Goal: Task Accomplishment & Management: Manage account settings

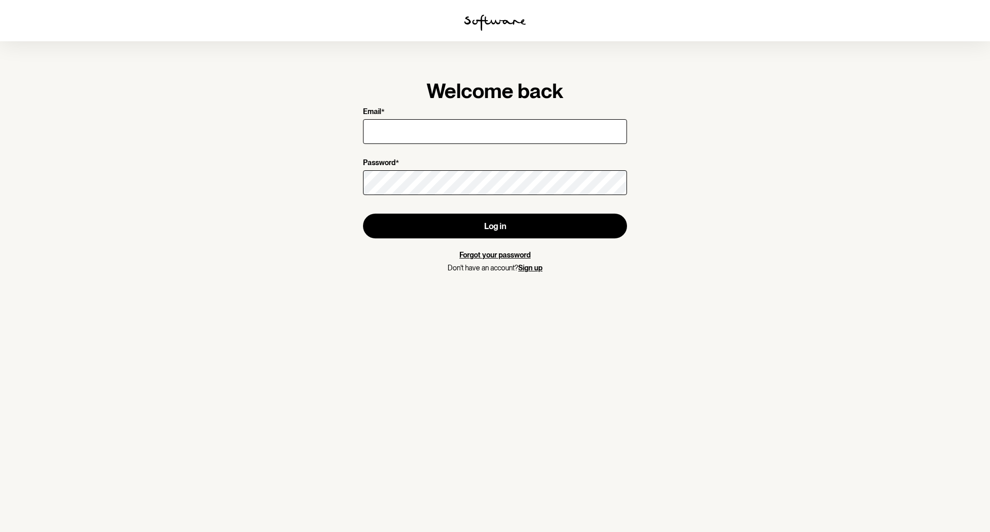
click at [415, 134] on input "Email *" at bounding box center [495, 131] width 264 height 25
type input "[EMAIL_ADDRESS][DOMAIN_NAME]"
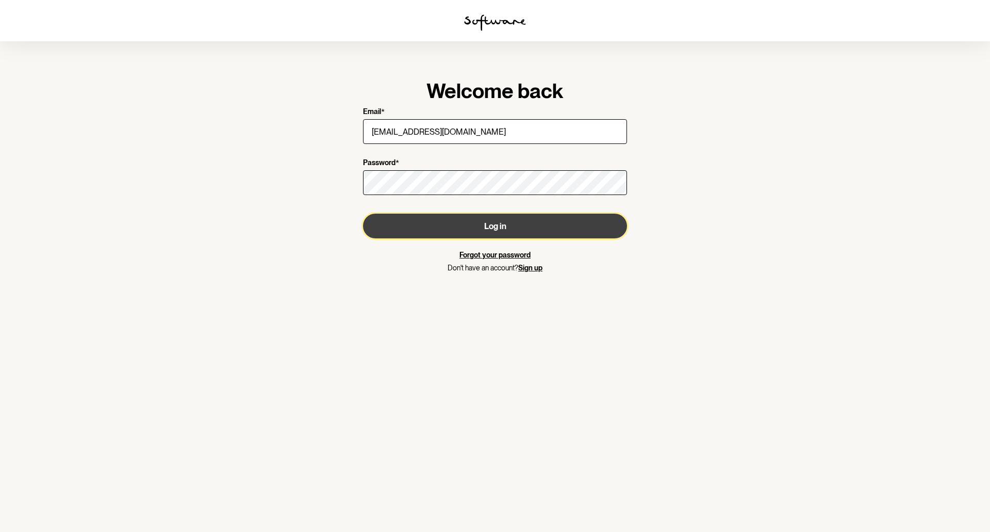
click at [481, 220] on button "Log in" at bounding box center [495, 226] width 264 height 25
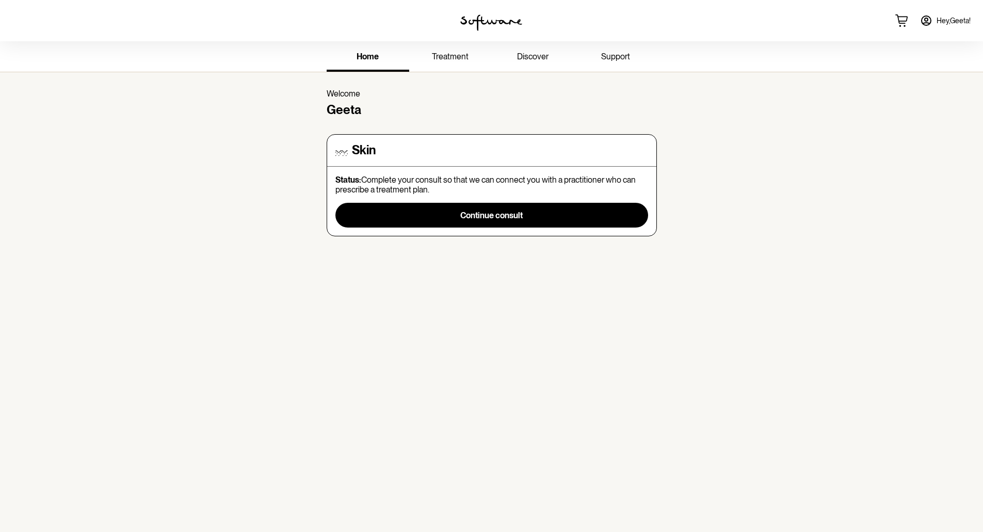
click at [454, 52] on span "treatment" at bounding box center [450, 57] width 37 height 10
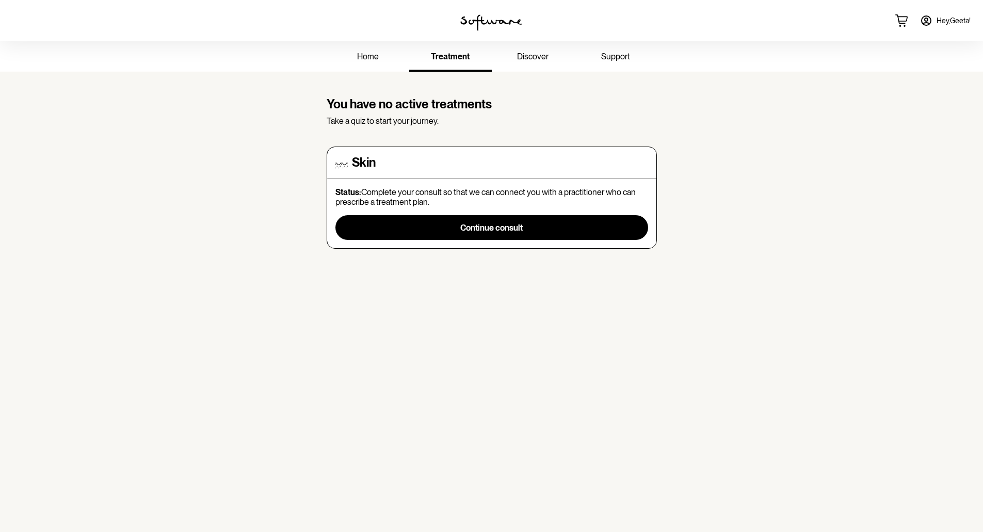
click at [360, 56] on span "home" at bounding box center [368, 57] width 22 height 10
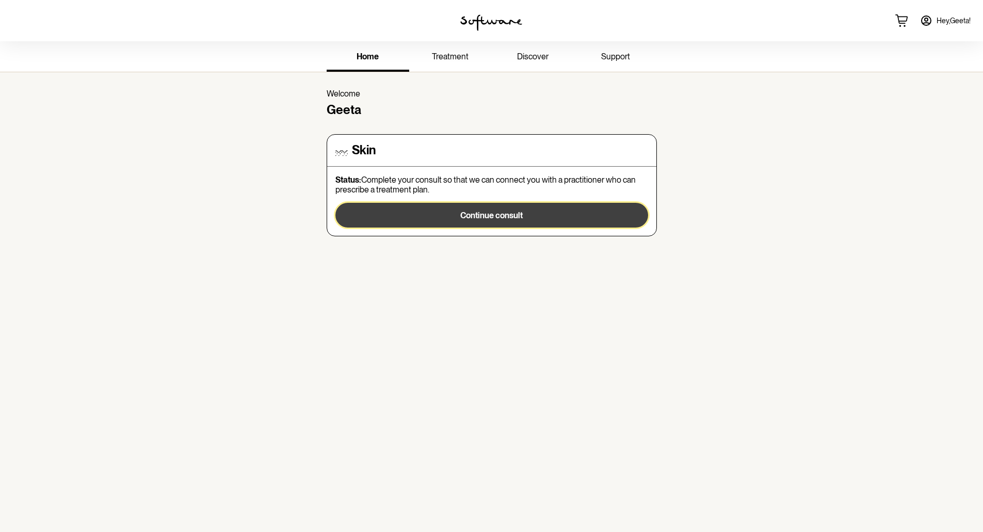
click at [497, 214] on span "Continue consult" at bounding box center [491, 215] width 62 height 10
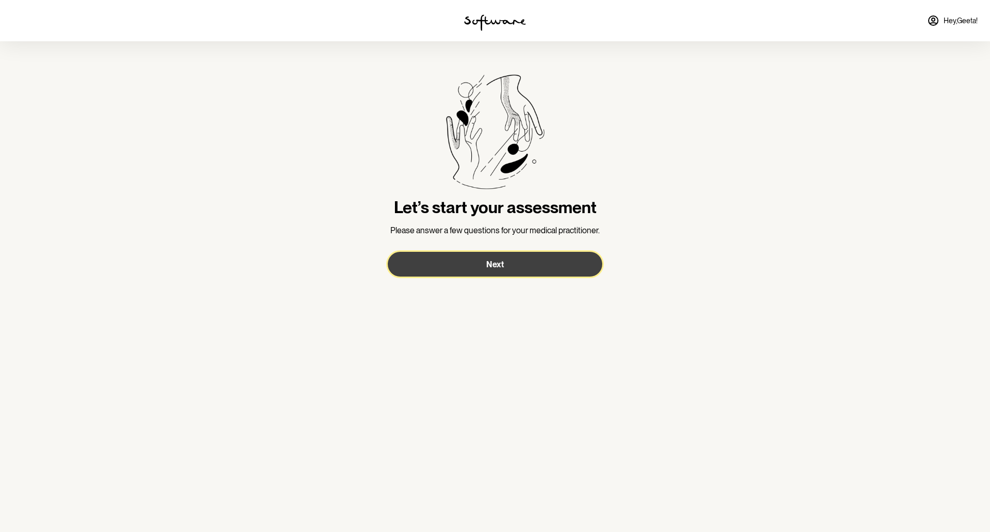
click at [517, 257] on button "Next" at bounding box center [495, 264] width 215 height 25
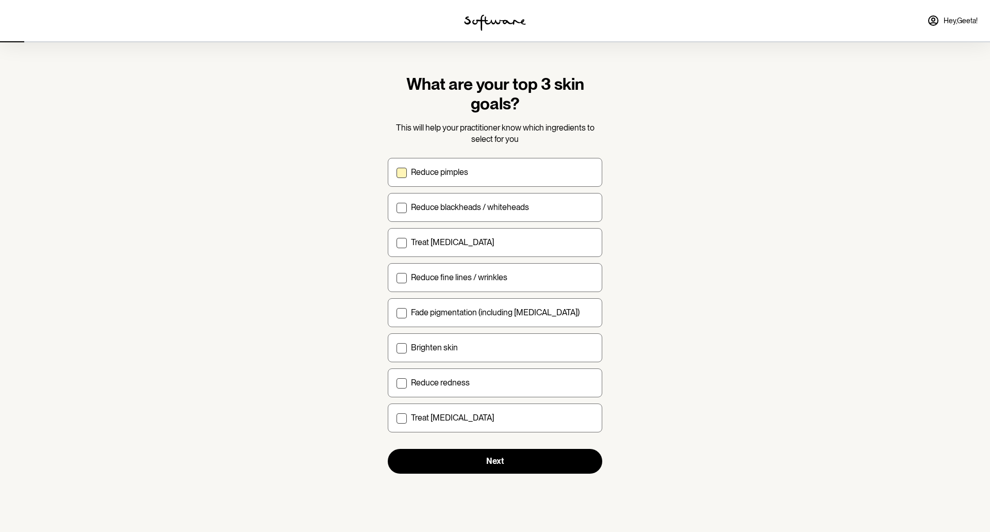
click at [516, 180] on label "Reduce pimples" at bounding box center [495, 172] width 215 height 29
click at [397, 172] on input "Reduce pimples" at bounding box center [396, 172] width 1 height 1
checkbox input "true"
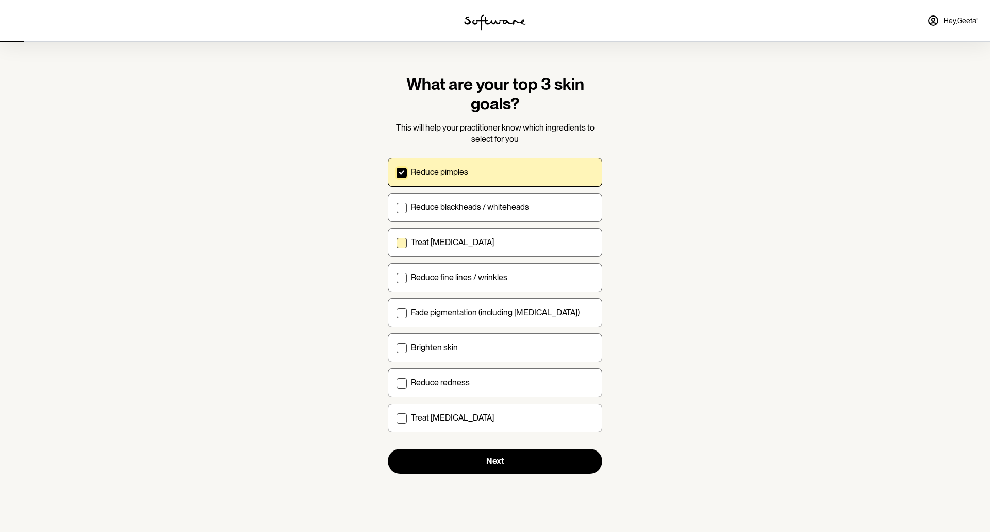
click at [500, 245] on div "Treat [MEDICAL_DATA]" at bounding box center [502, 242] width 183 height 10
click at [397, 242] on input "Treat [MEDICAL_DATA]" at bounding box center [396, 242] width 1 height 1
checkbox input "true"
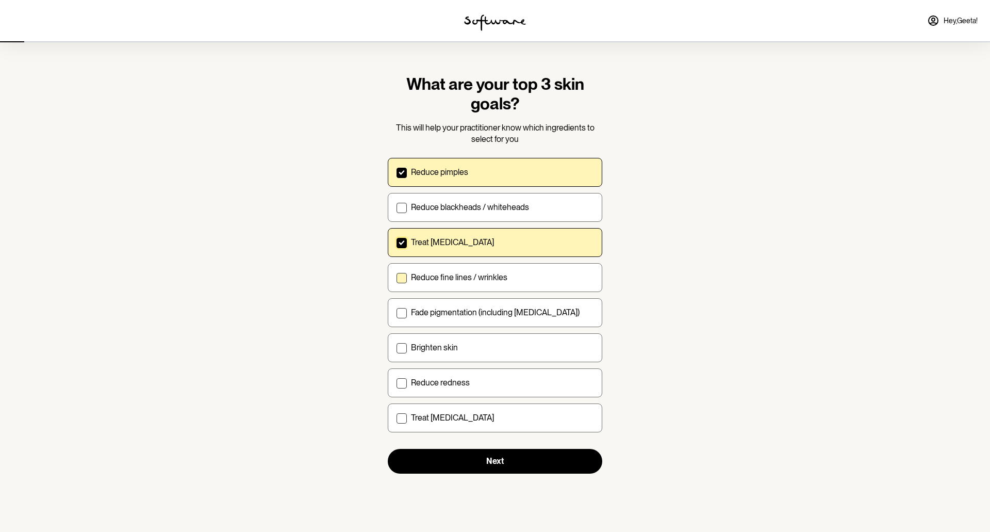
click at [497, 274] on p "Reduce fine lines / wrinkles" at bounding box center [459, 277] width 96 height 10
click at [397, 277] on input "Reduce fine lines / wrinkles" at bounding box center [396, 277] width 1 height 1
checkbox input "true"
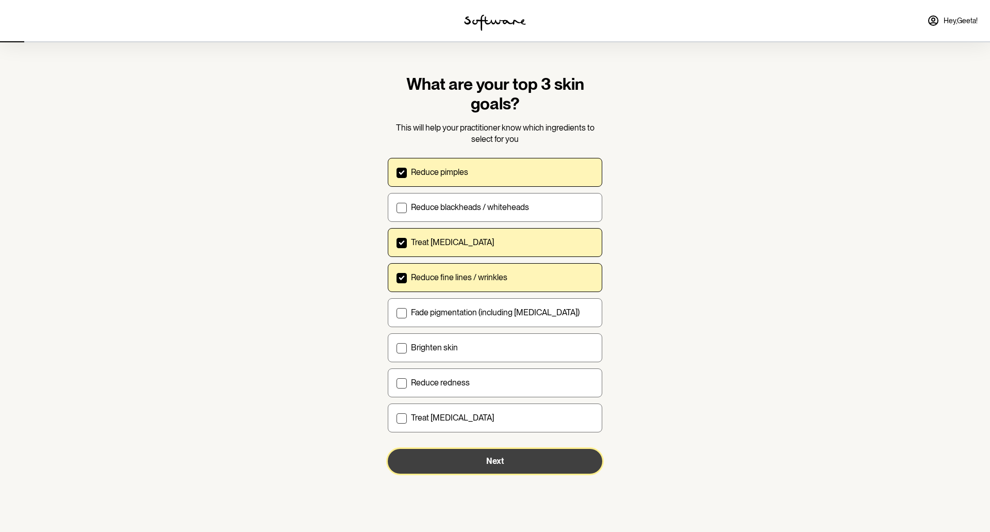
click at [522, 463] on button "Next" at bounding box center [495, 461] width 215 height 25
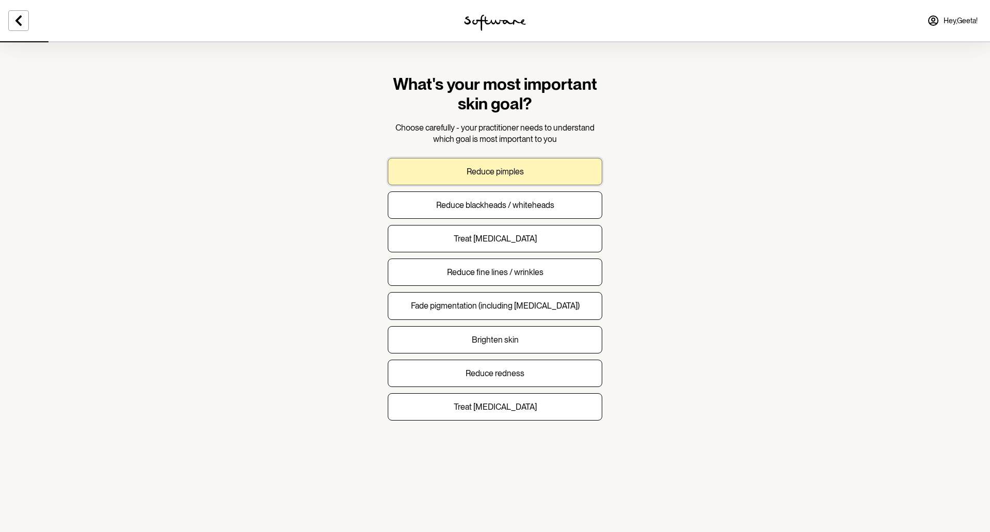
click at [517, 170] on p "Reduce pimples" at bounding box center [495, 172] width 57 height 10
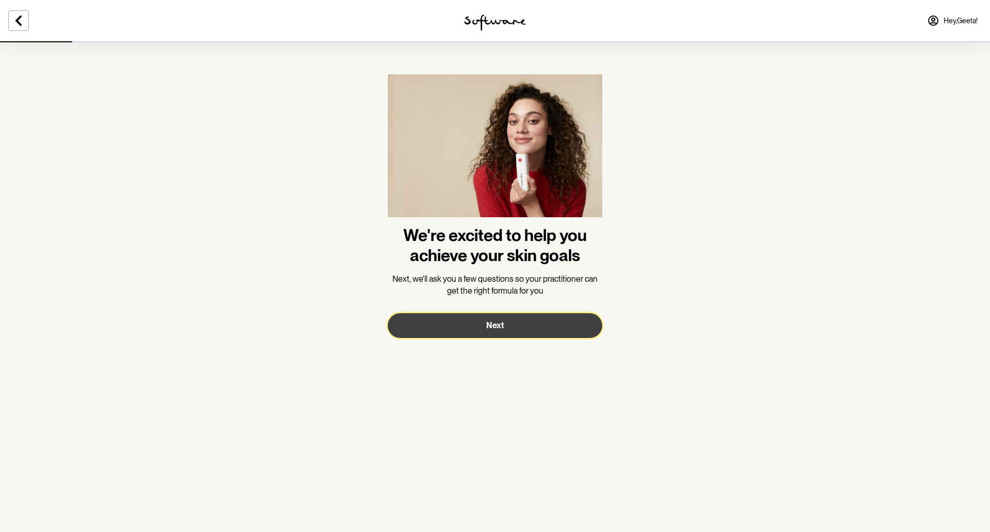
click at [533, 326] on button "Next" at bounding box center [495, 325] width 215 height 25
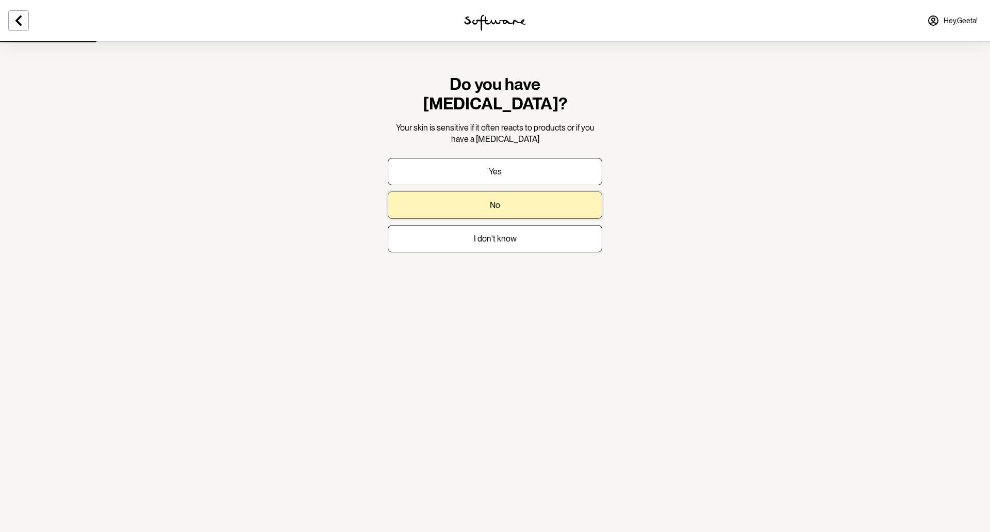
click at [523, 191] on button "No" at bounding box center [495, 204] width 215 height 27
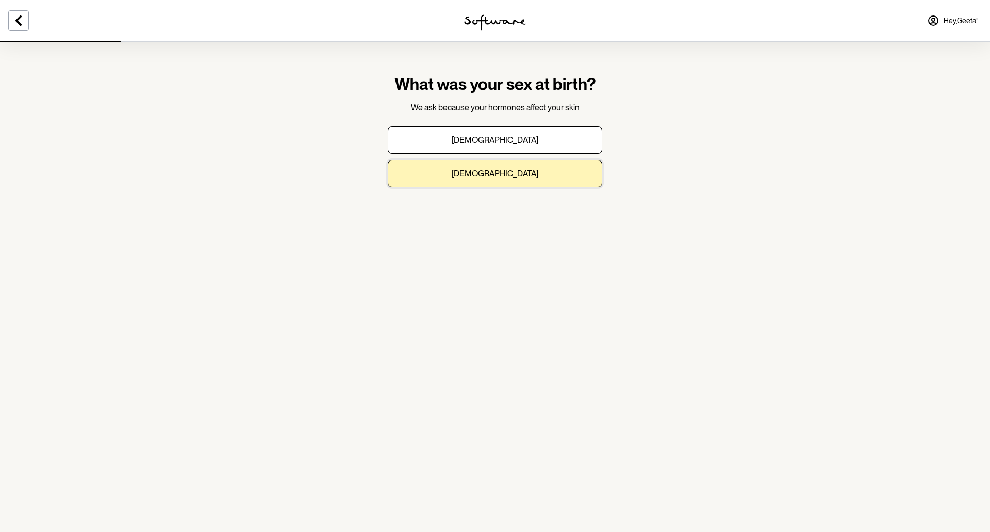
click at [523, 179] on button "[DEMOGRAPHIC_DATA]" at bounding box center [495, 173] width 215 height 27
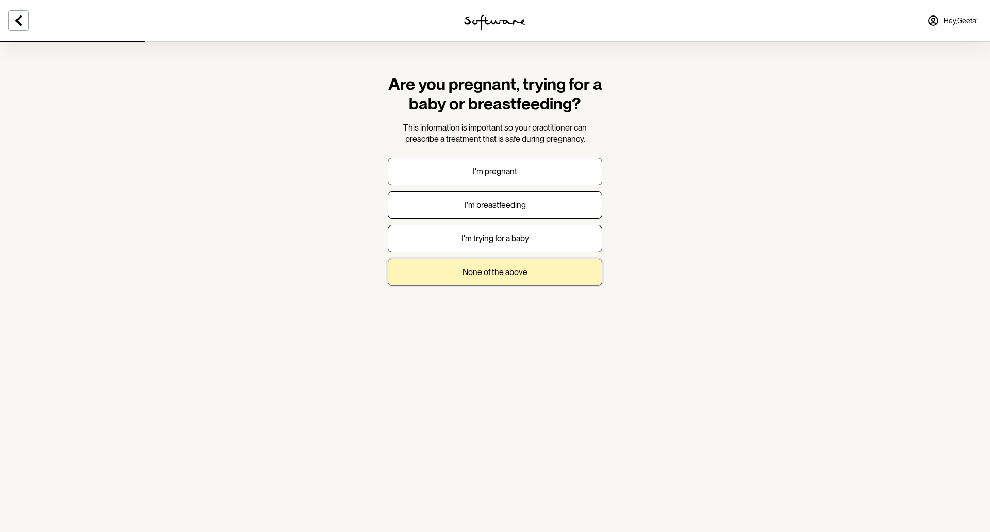
click at [518, 277] on button "None of the above" at bounding box center [495, 271] width 215 height 27
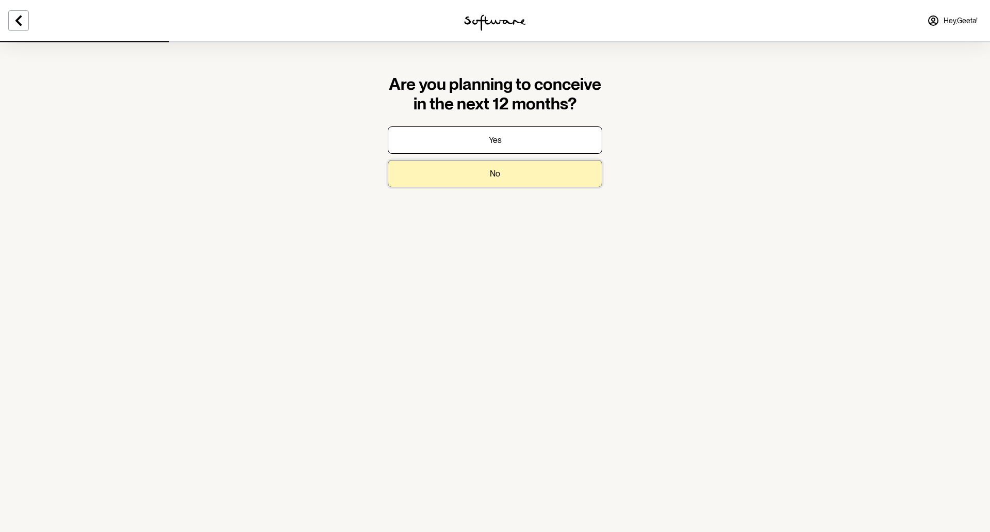
click at [515, 176] on button "No" at bounding box center [495, 173] width 215 height 27
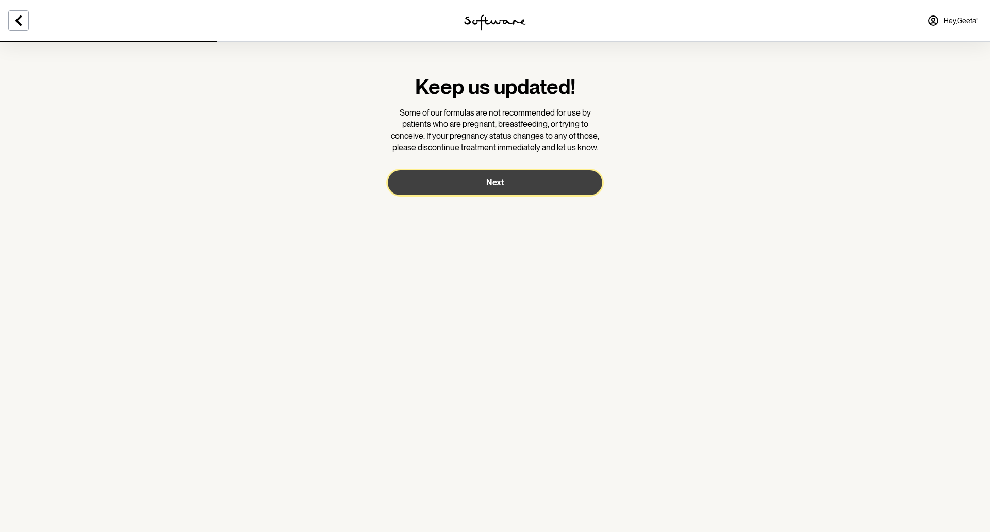
click at [441, 185] on button "Next" at bounding box center [495, 182] width 215 height 25
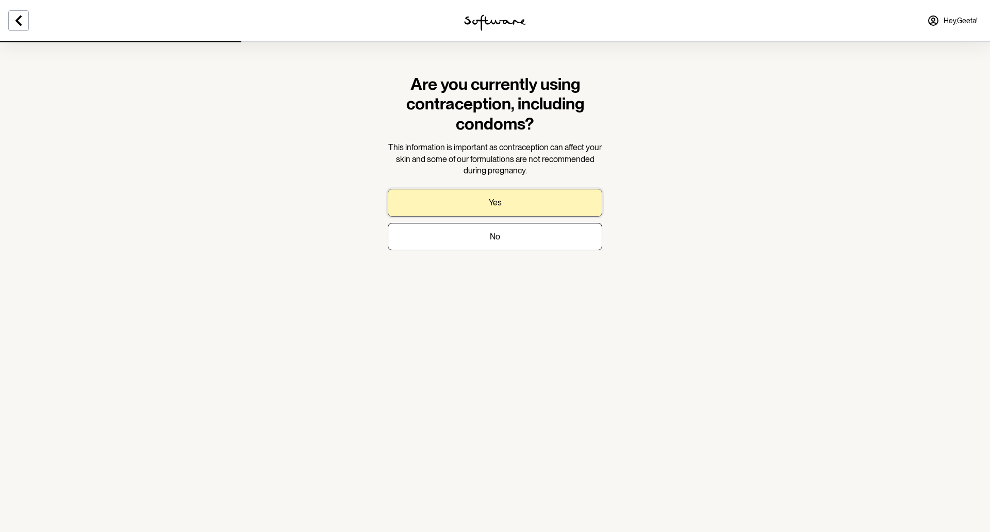
click at [519, 206] on button "Yes" at bounding box center [495, 202] width 215 height 27
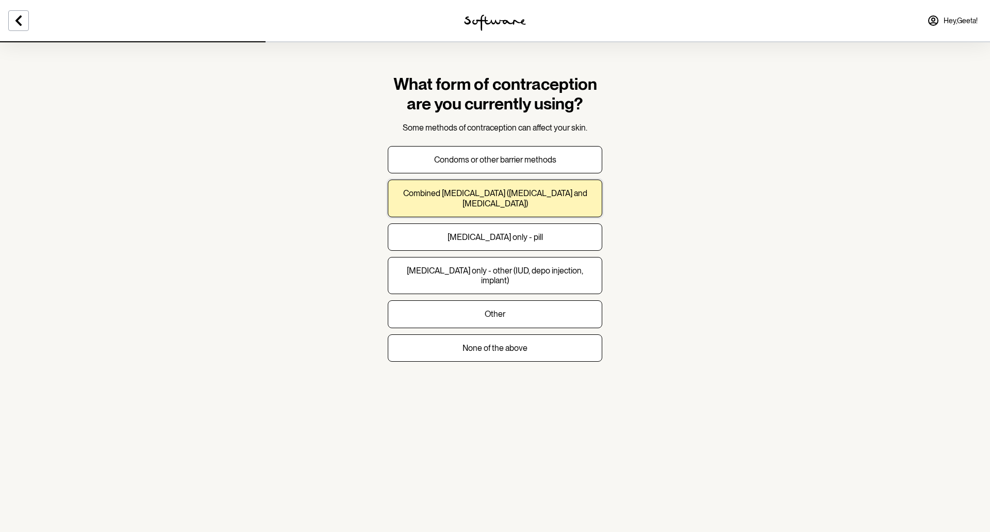
click at [519, 206] on p "Combined [MEDICAL_DATA] ([MEDICAL_DATA] and [MEDICAL_DATA])" at bounding box center [495, 198] width 197 height 20
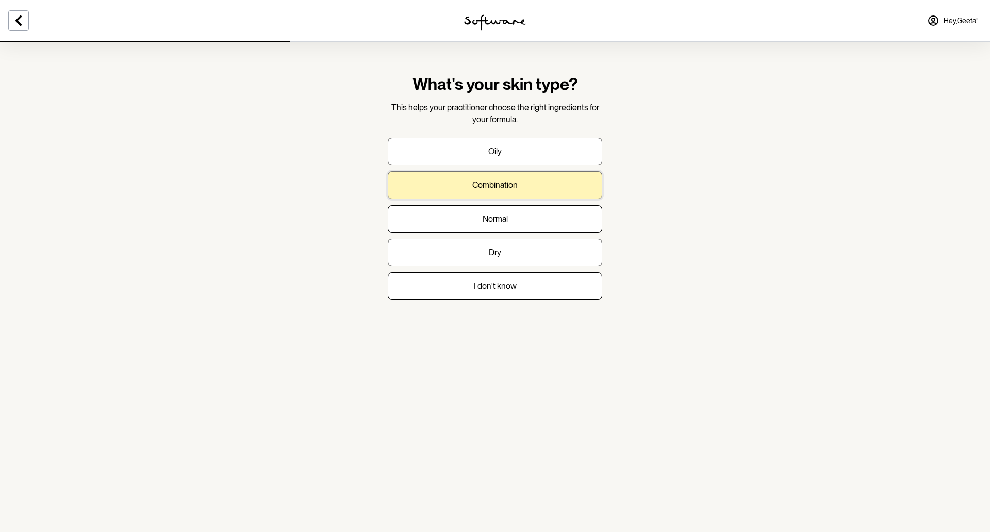
click at [518, 176] on button "Combination" at bounding box center [495, 184] width 215 height 27
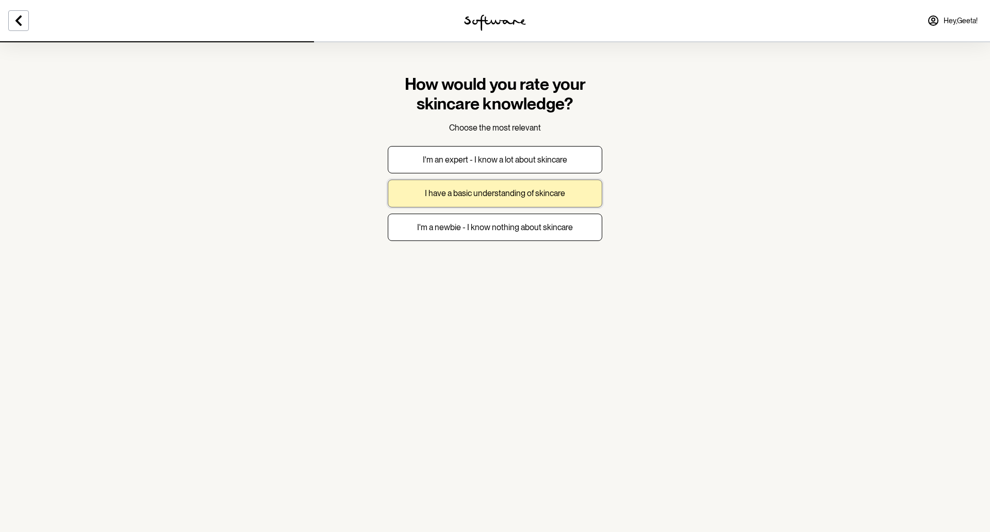
click at [583, 203] on button "I have a basic understanding of skincare" at bounding box center [495, 192] width 215 height 27
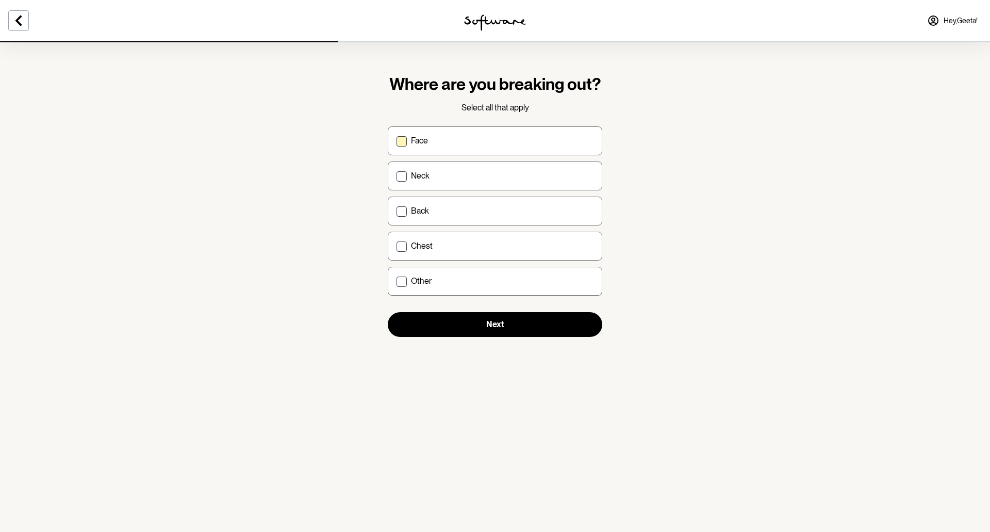
click at [559, 140] on div "Face" at bounding box center [502, 141] width 183 height 10
click at [397, 140] on input "Face" at bounding box center [396, 140] width 1 height 1
checkbox input "true"
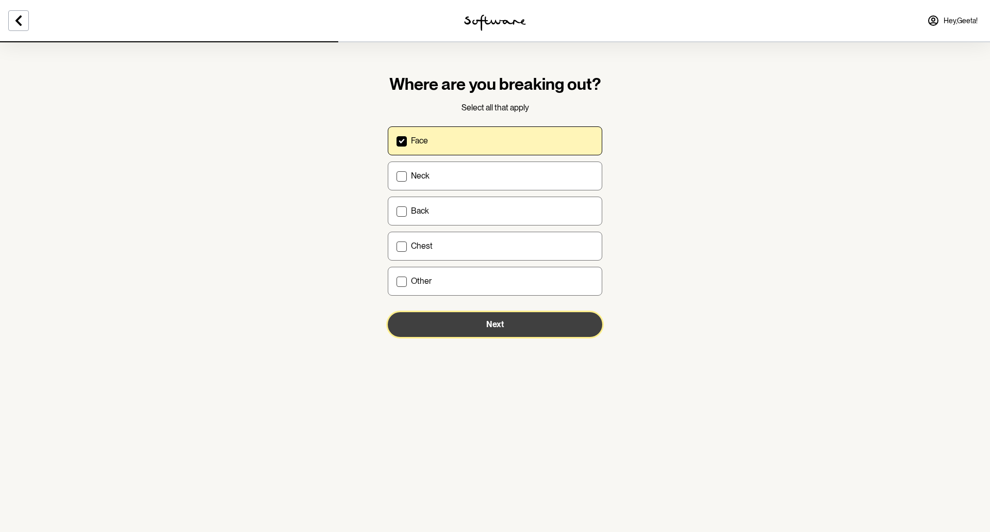
click at [544, 326] on button "Next" at bounding box center [495, 324] width 215 height 25
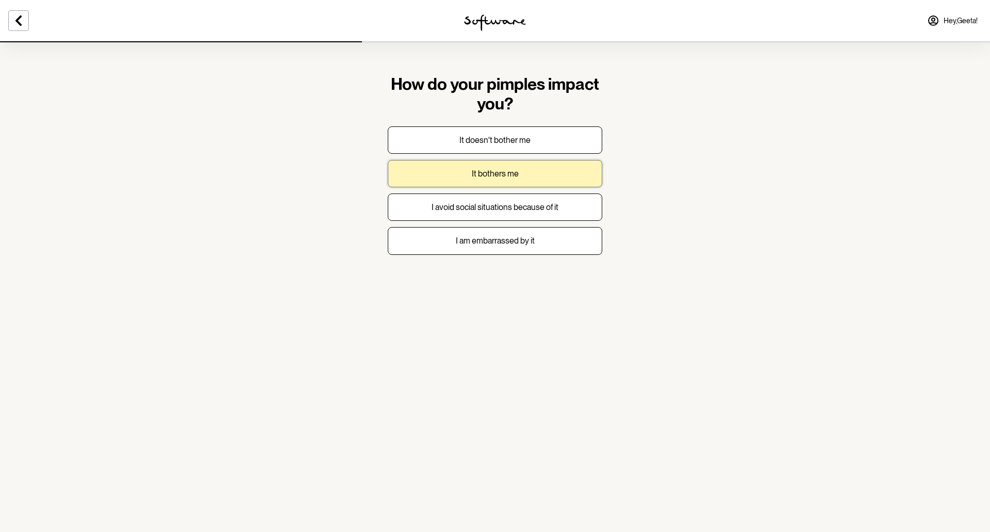
click at [564, 166] on button "It bothers me" at bounding box center [495, 173] width 215 height 27
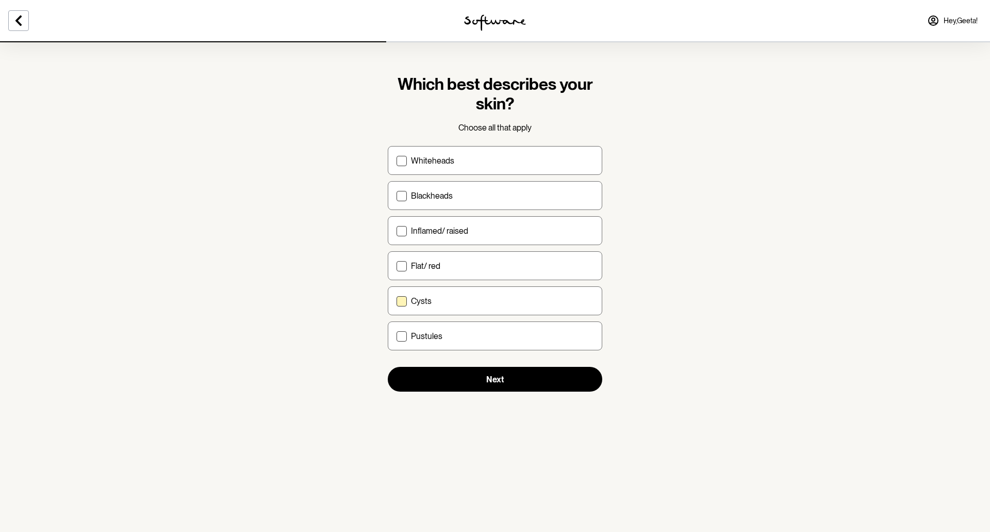
click at [517, 298] on div "Cysts" at bounding box center [502, 301] width 183 height 10
click at [397, 301] on input "Cysts" at bounding box center [396, 301] width 1 height 1
checkbox input "true"
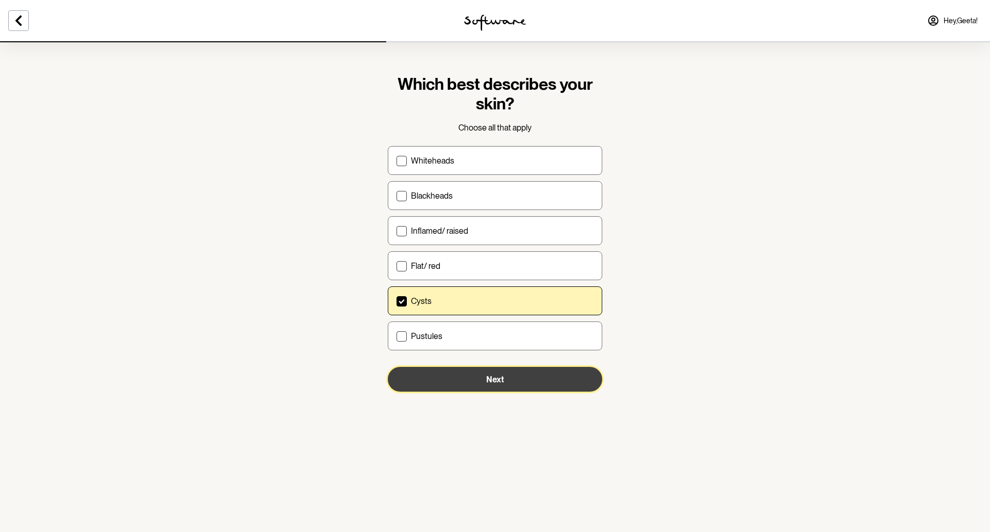
click at [521, 377] on button "Next" at bounding box center [495, 379] width 215 height 25
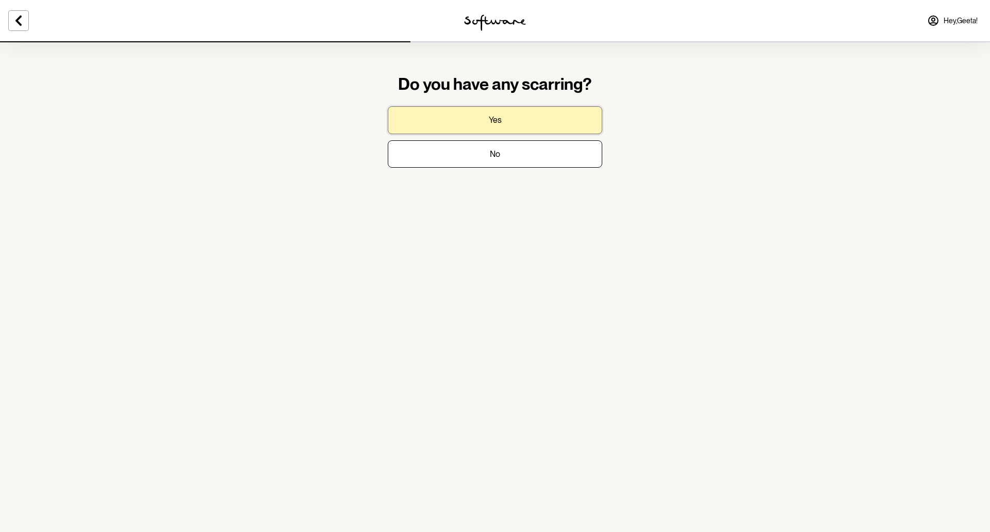
click at [493, 120] on p "Yes" at bounding box center [495, 120] width 13 height 10
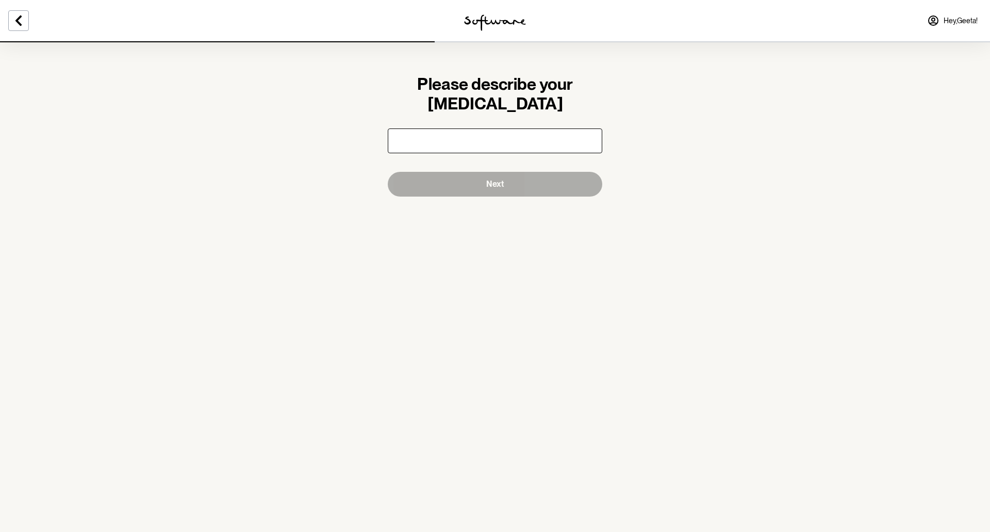
click at [478, 145] on input "text" at bounding box center [495, 140] width 215 height 25
type input "Little bit on the chin due to pimples"
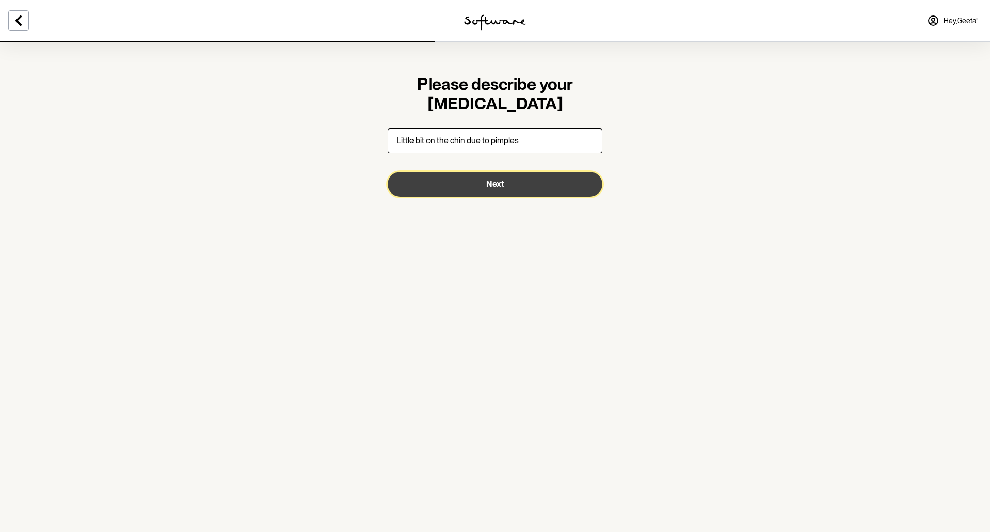
click at [499, 188] on span "Next" at bounding box center [495, 184] width 18 height 10
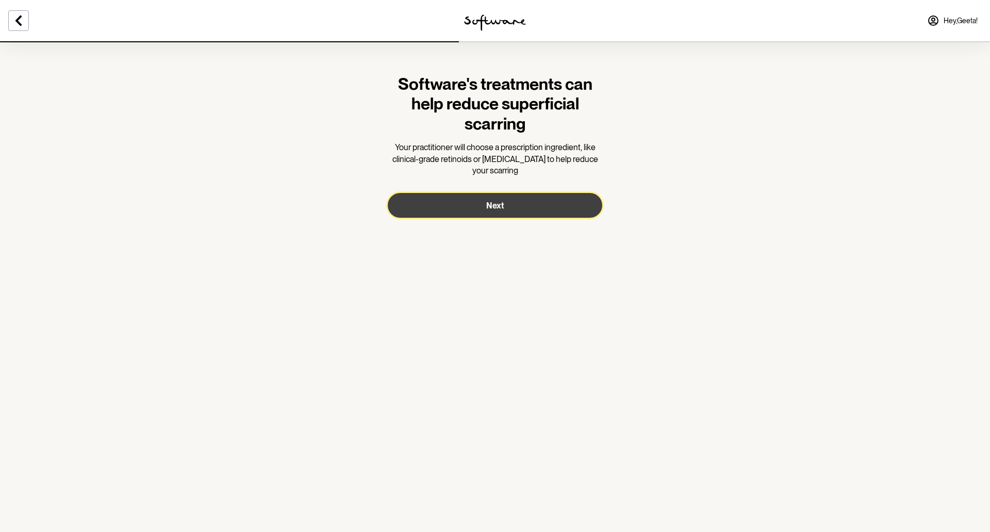
click at [486, 205] on button "Next" at bounding box center [495, 205] width 215 height 25
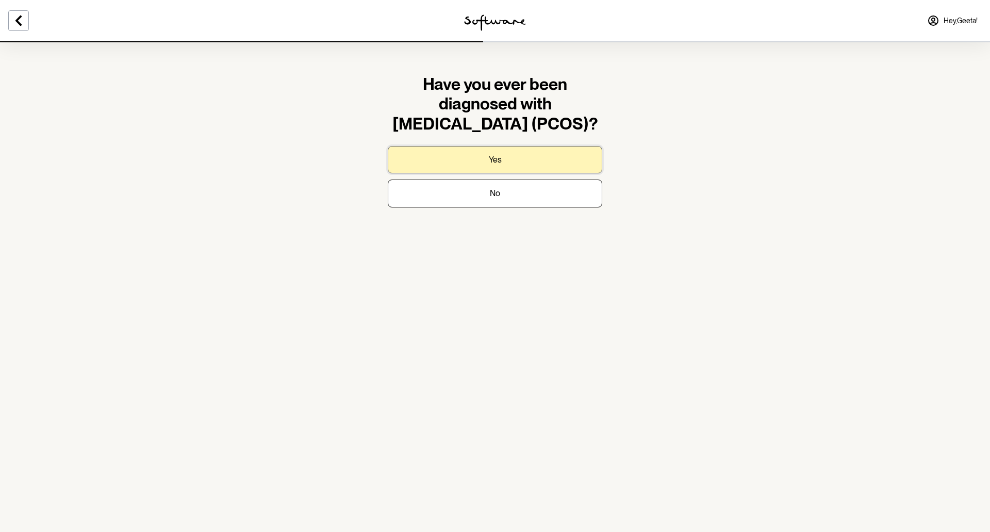
click at [513, 157] on button "Yes" at bounding box center [495, 159] width 215 height 27
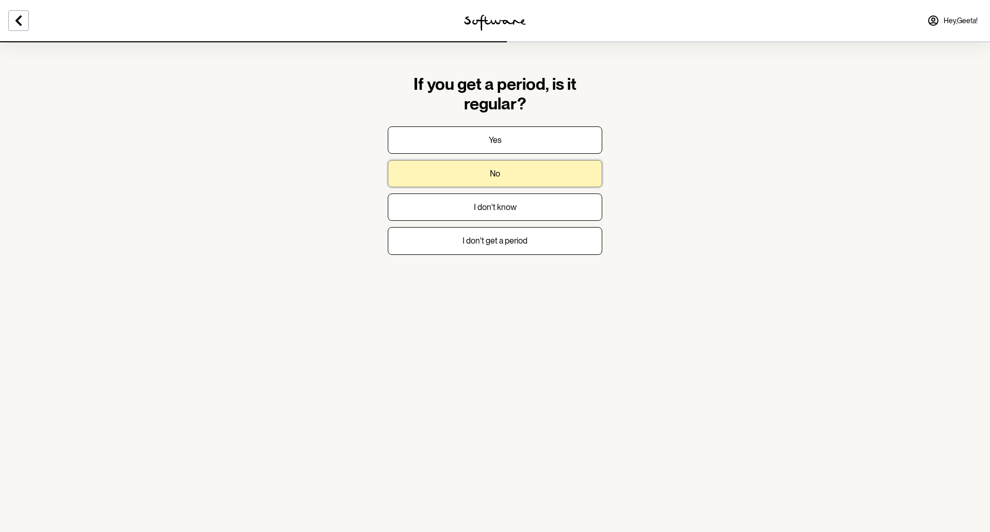
click at [541, 170] on button "No" at bounding box center [495, 173] width 215 height 27
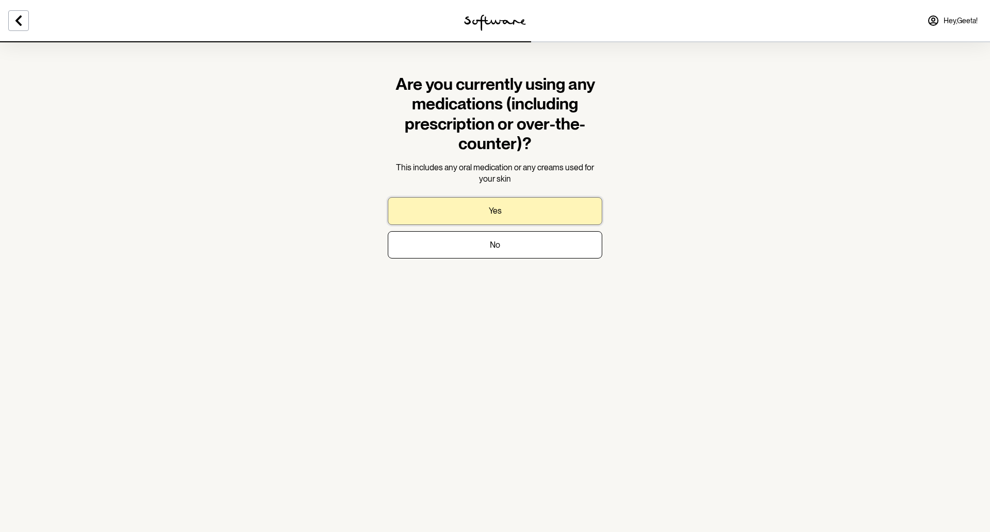
click at [538, 201] on button "Yes" at bounding box center [495, 210] width 215 height 27
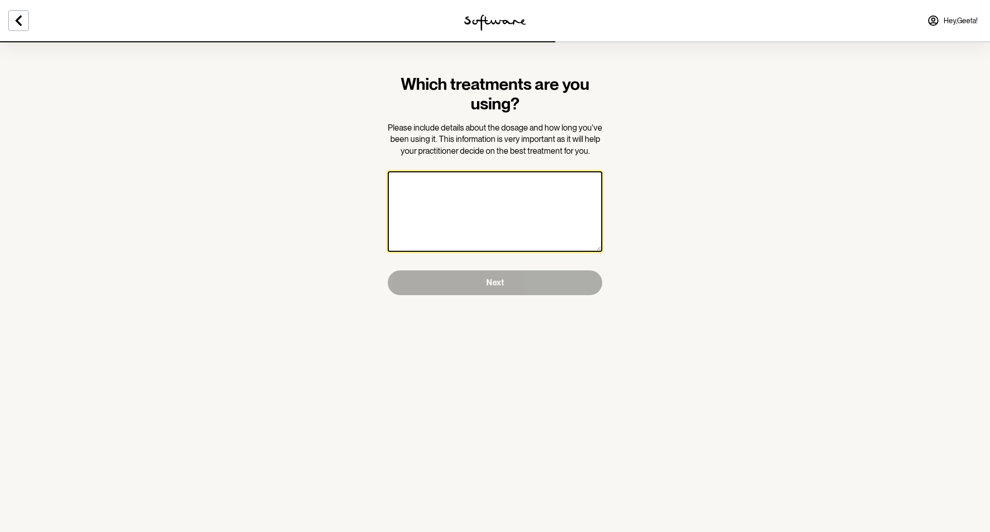
click at [519, 206] on textarea at bounding box center [495, 211] width 215 height 80
click at [520, 191] on textarea "To enrich screen reader interactions, please activate Accessibility in Grammarl…" at bounding box center [495, 211] width 215 height 80
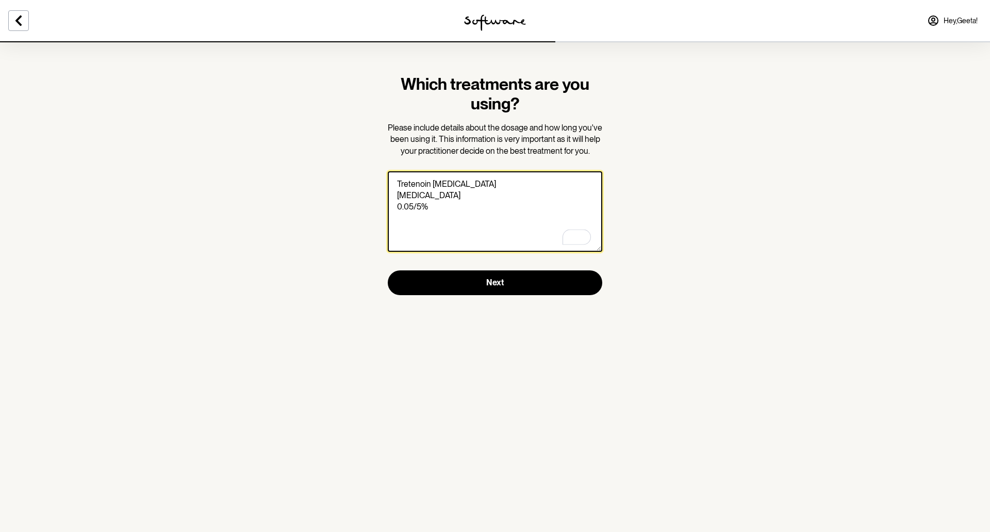
click at [395, 180] on textarea "Tretenoin [MEDICAL_DATA] [MEDICAL_DATA] 0.05/5%" at bounding box center [495, 211] width 215 height 80
type textarea "Tretenoin [MEDICAL_DATA] [MEDICAL_DATA] 0.05/5% From Software"
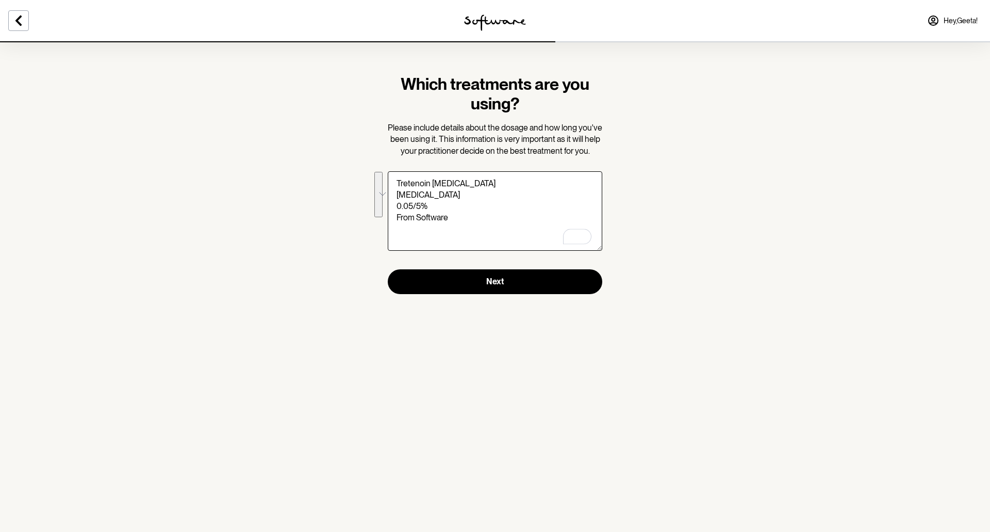
click at [408, 407] on section "Which treatments are you using? Please include details about the dosage and how…" at bounding box center [495, 266] width 990 height 532
click at [512, 286] on button "Next" at bounding box center [495, 281] width 215 height 25
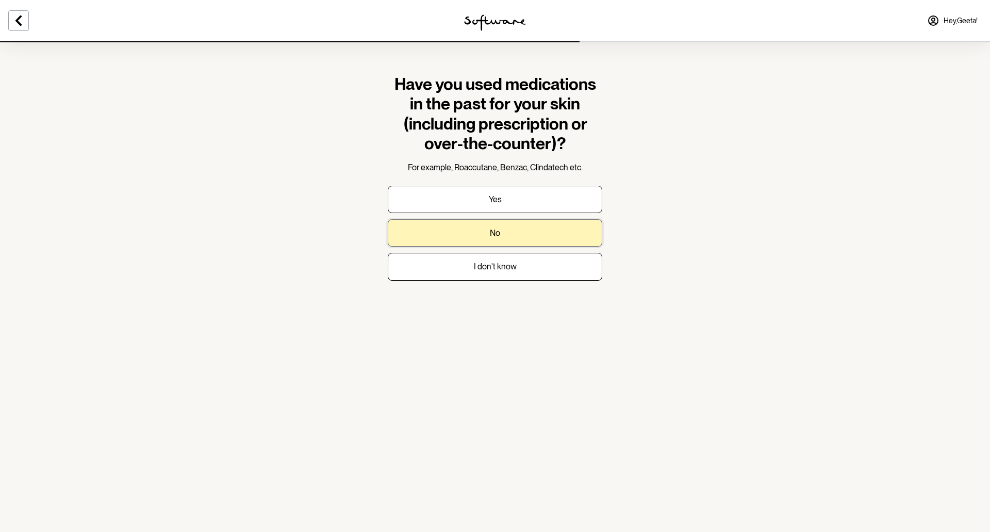
click at [522, 235] on button "No" at bounding box center [495, 232] width 215 height 27
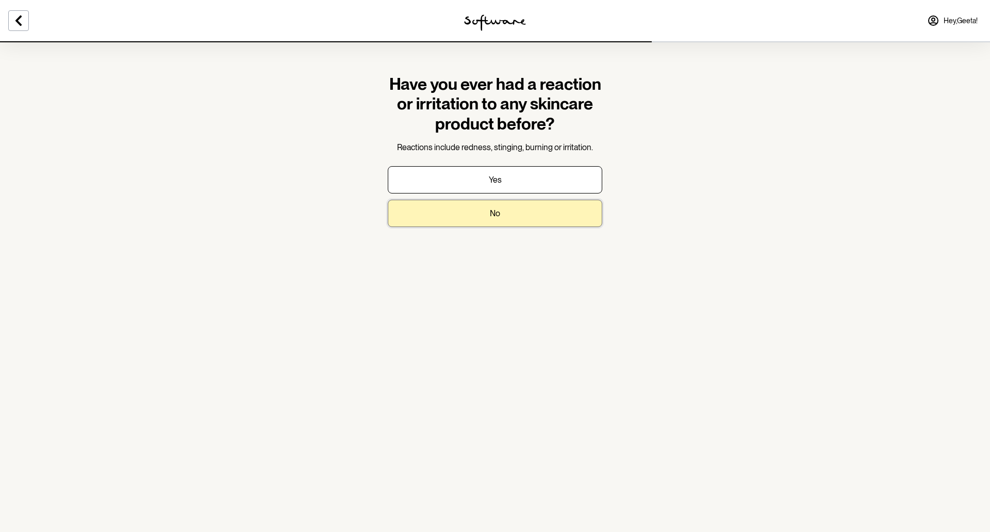
click at [534, 207] on button "No" at bounding box center [495, 213] width 215 height 27
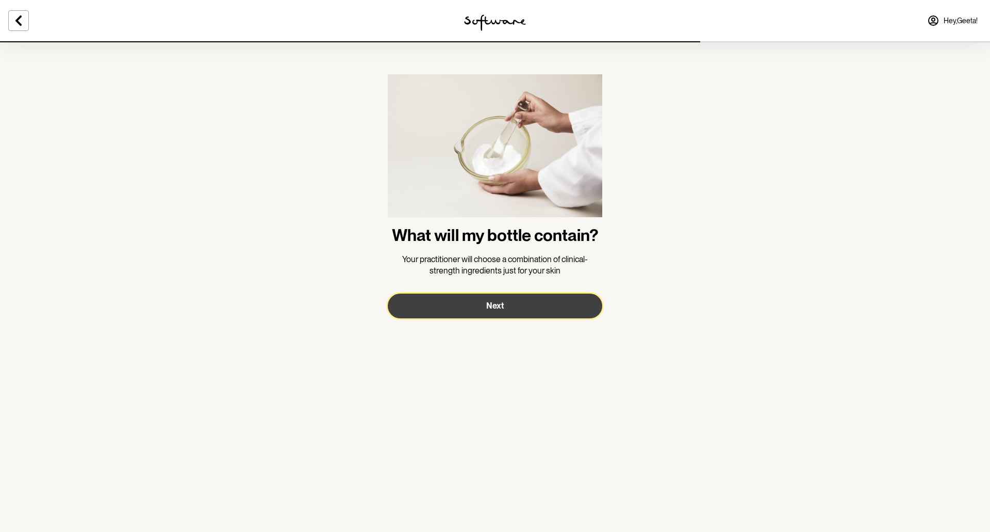
click at [558, 305] on button "Next" at bounding box center [495, 305] width 215 height 25
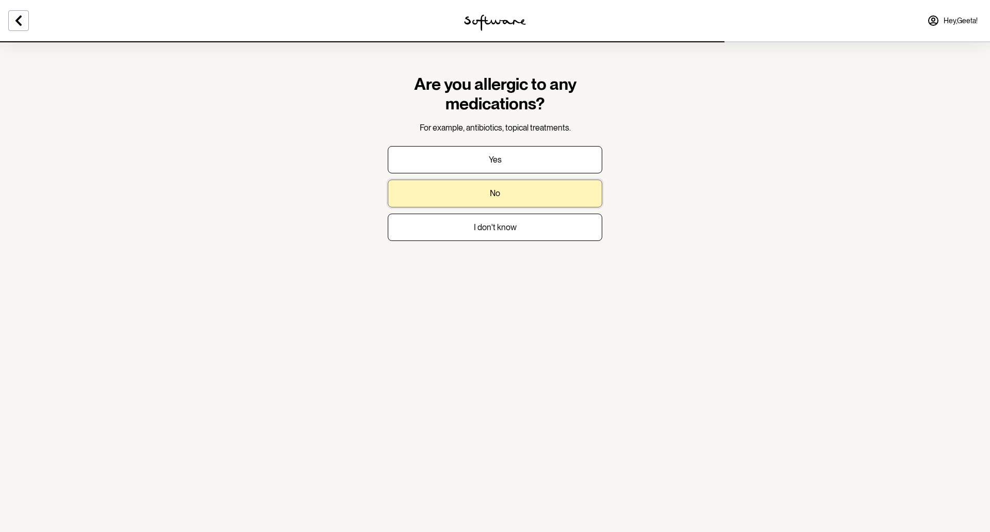
click at [522, 196] on button "No" at bounding box center [495, 192] width 215 height 27
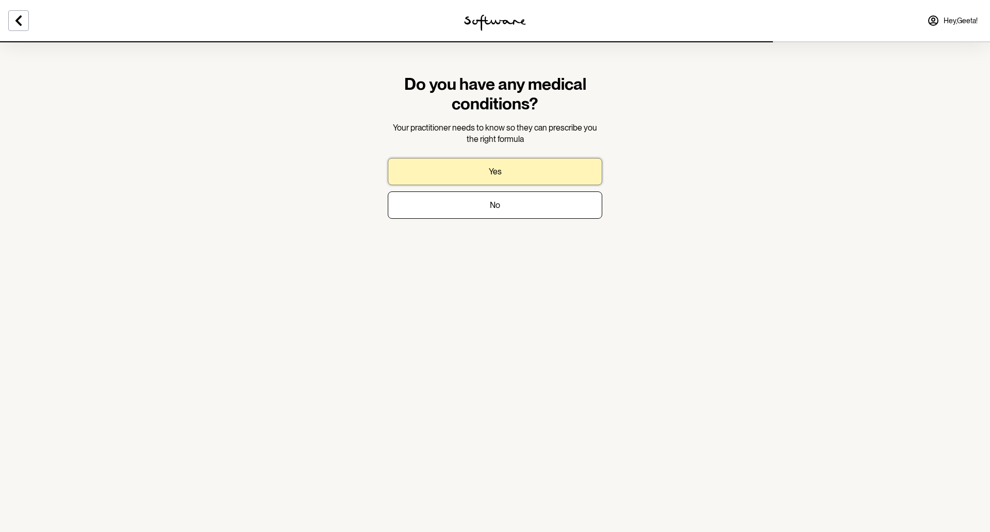
click at [499, 160] on button "Yes" at bounding box center [495, 171] width 215 height 27
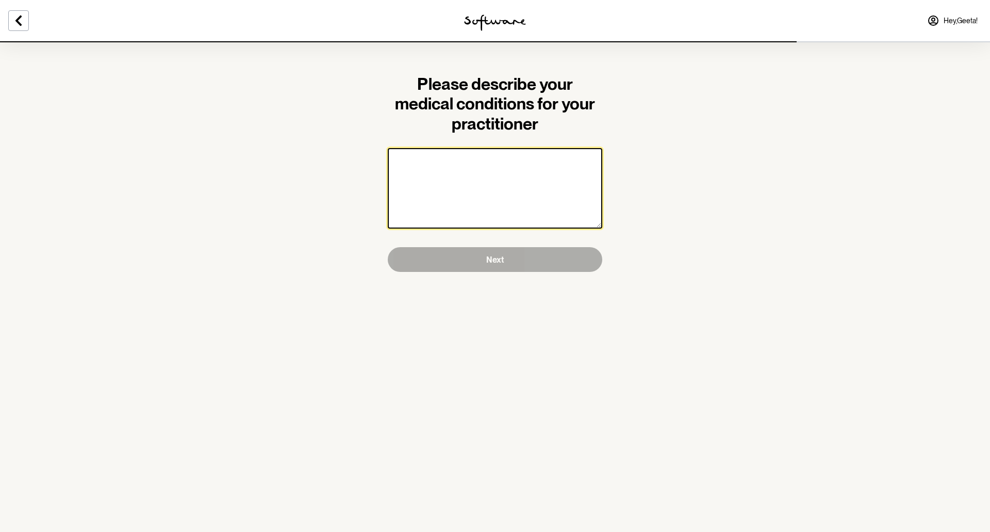
click at [492, 197] on textarea at bounding box center [495, 188] width 215 height 80
type textarea "Migrane"
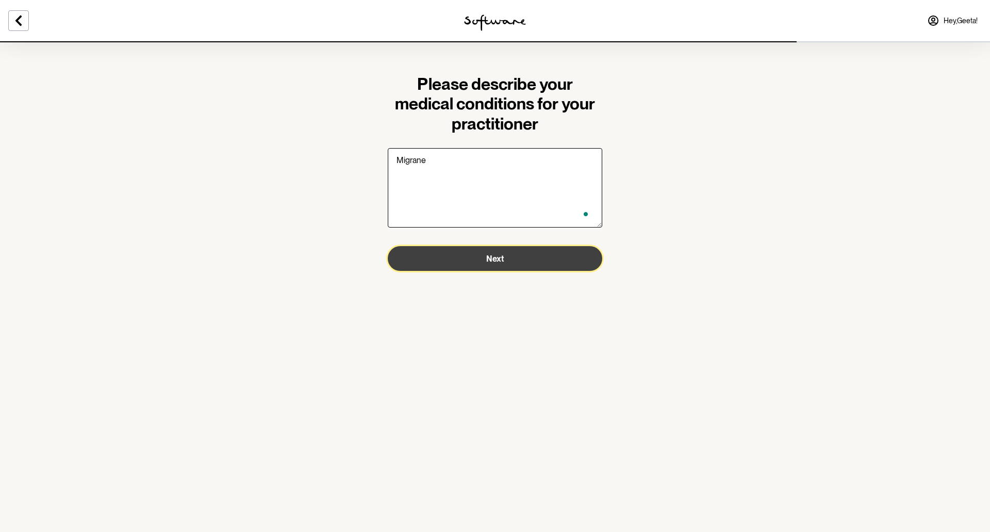
click at [494, 264] on button "Next" at bounding box center [495, 258] width 215 height 25
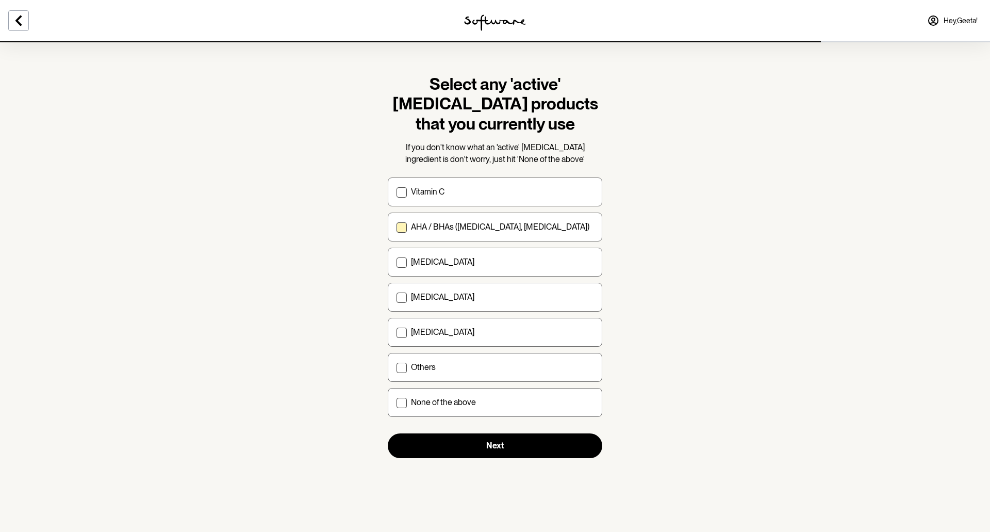
click at [570, 226] on div "AHA / BHAs ([MEDICAL_DATA], [MEDICAL_DATA])" at bounding box center [502, 227] width 183 height 10
click at [397, 227] on input "AHA / BHAs ([MEDICAL_DATA], [MEDICAL_DATA])" at bounding box center [396, 227] width 1 height 1
checkbox input "true"
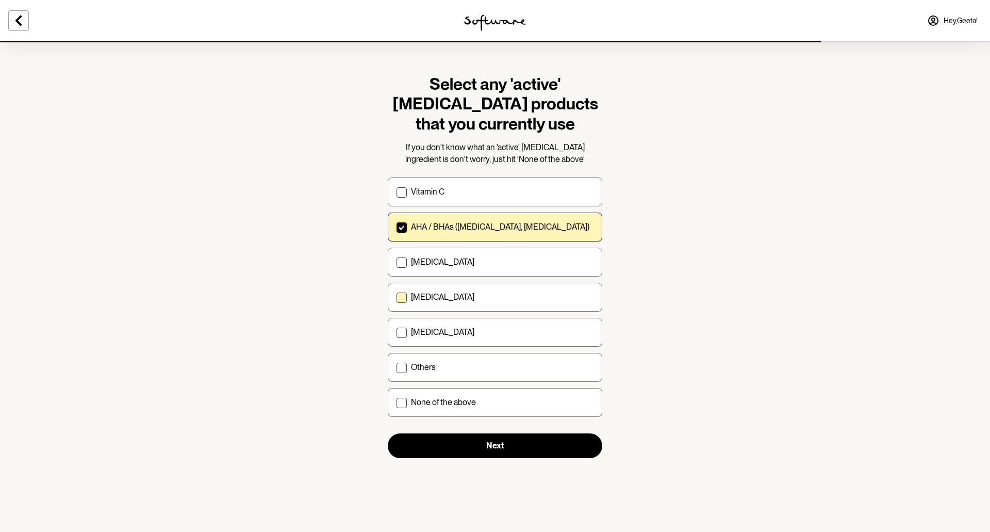
click at [528, 298] on div "[MEDICAL_DATA]" at bounding box center [502, 297] width 183 height 10
click at [397, 298] on input "[MEDICAL_DATA]" at bounding box center [396, 297] width 1 height 1
checkbox input "true"
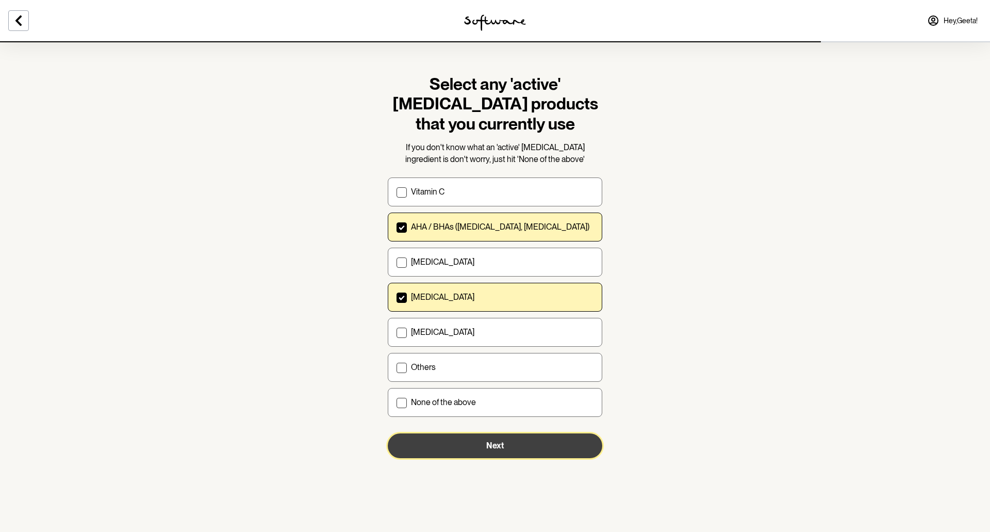
click at [540, 444] on button "Next" at bounding box center [495, 445] width 215 height 25
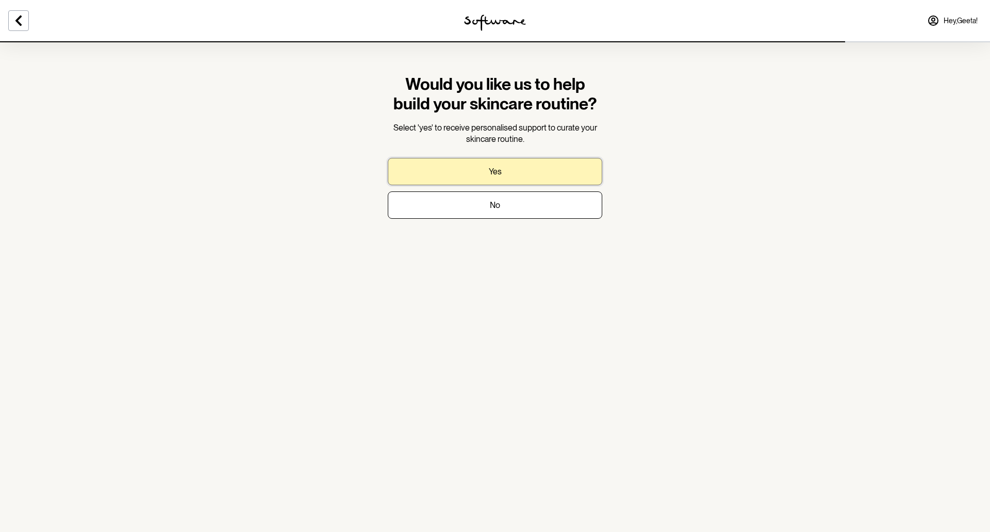
click at [530, 166] on button "Yes" at bounding box center [495, 171] width 215 height 27
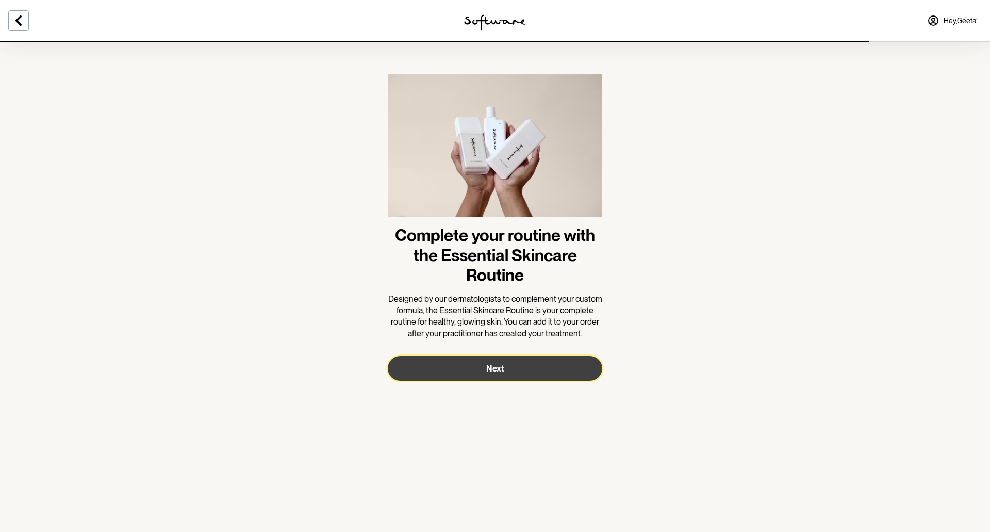
click at [498, 366] on span "Next" at bounding box center [495, 369] width 18 height 10
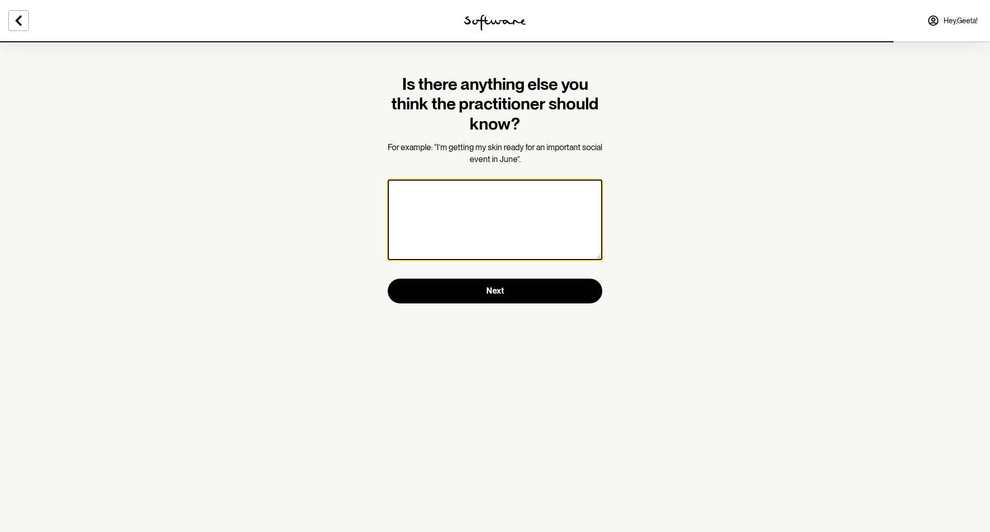
click at [512, 235] on textarea at bounding box center [495, 219] width 215 height 80
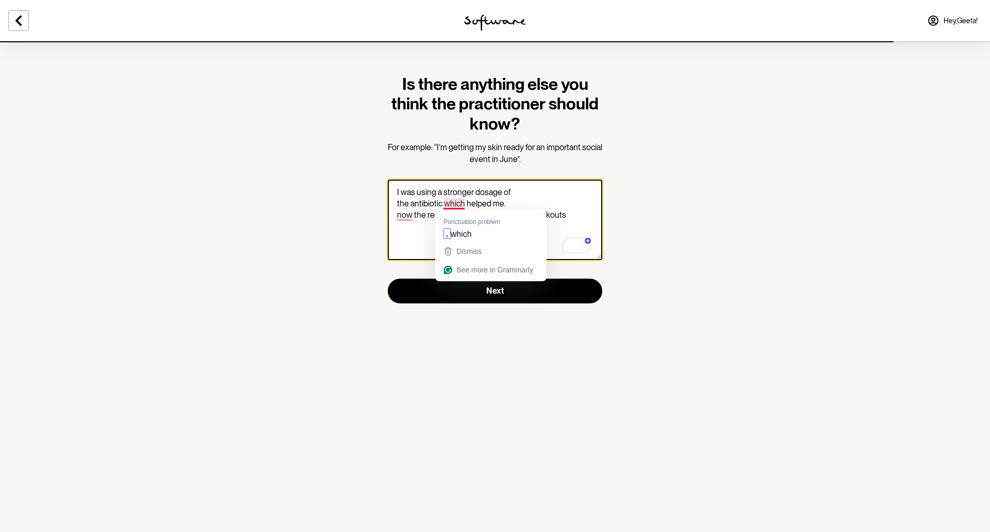
click at [443, 203] on textarea "I was using a stronger dosage of the antibiotic which helped me. now the reduce…" at bounding box center [495, 219] width 215 height 80
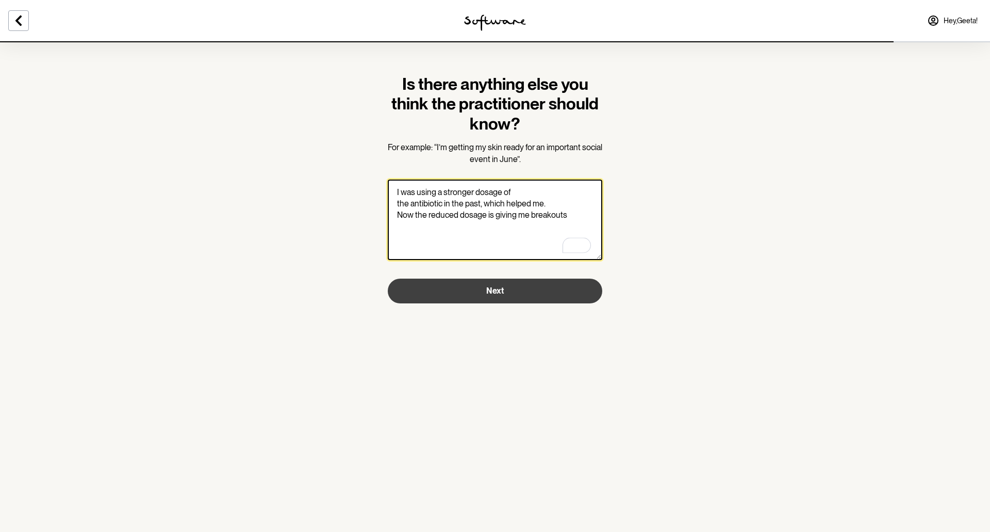
type textarea "I was using a stronger dosage of the antibiotic in the past, which helped me. N…"
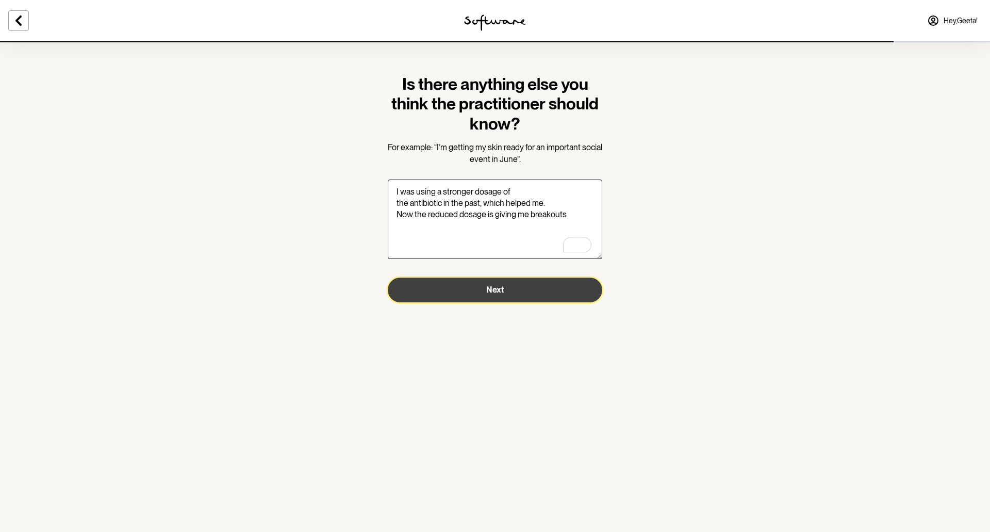
click at [503, 294] on span "Next" at bounding box center [495, 290] width 18 height 10
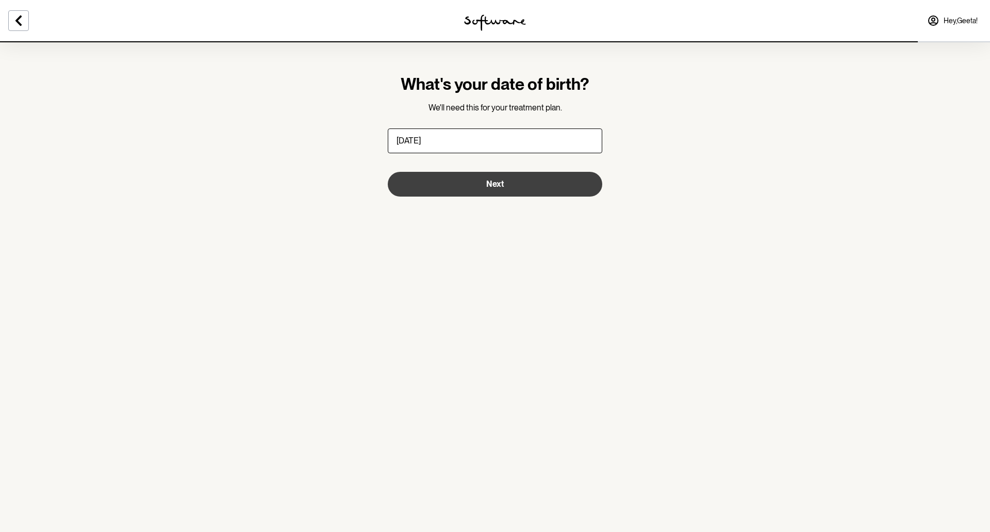
type input "[DATE]"
click at [502, 187] on span "Next" at bounding box center [495, 184] width 18 height 10
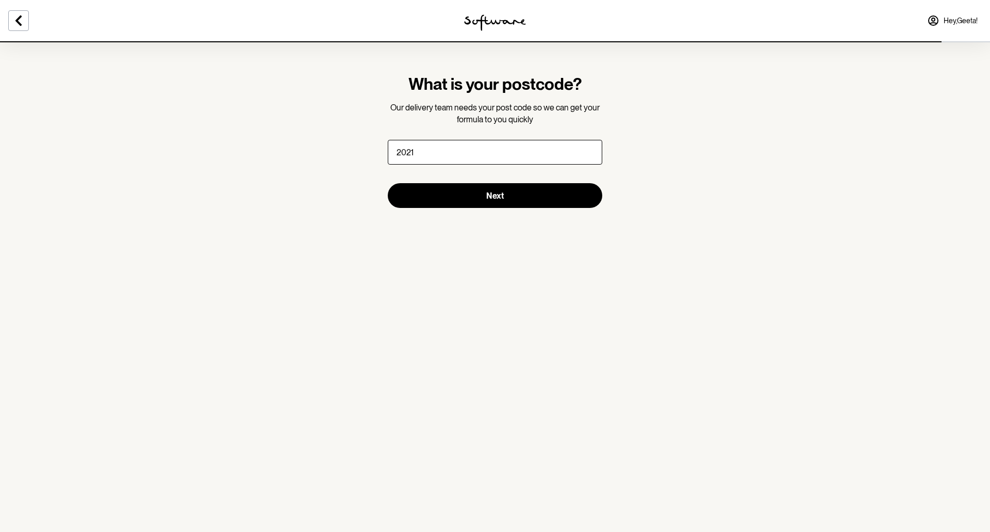
type input "2021"
click at [509, 253] on section "What is your postcode? Our delivery team needs your post code so we can get you…" at bounding box center [495, 266] width 990 height 532
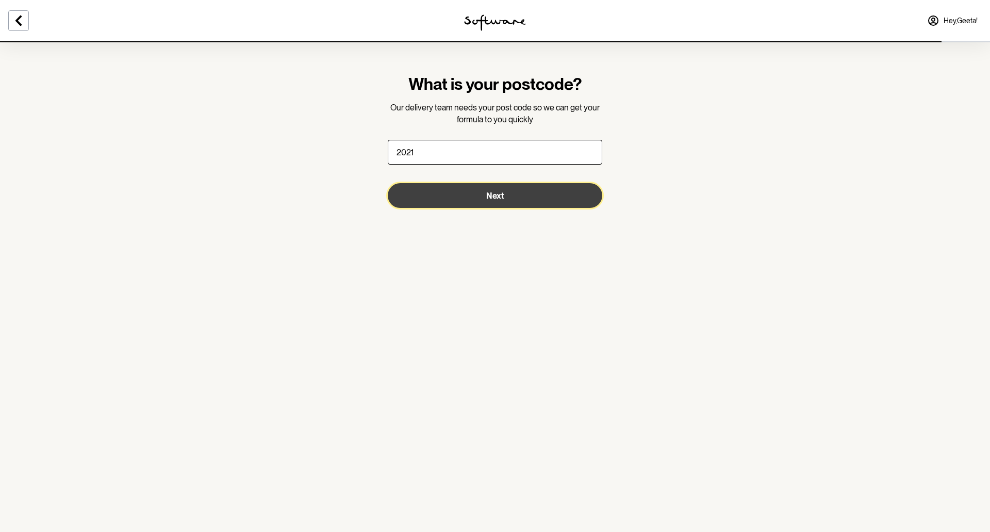
click at [519, 198] on button "Next" at bounding box center [495, 195] width 215 height 25
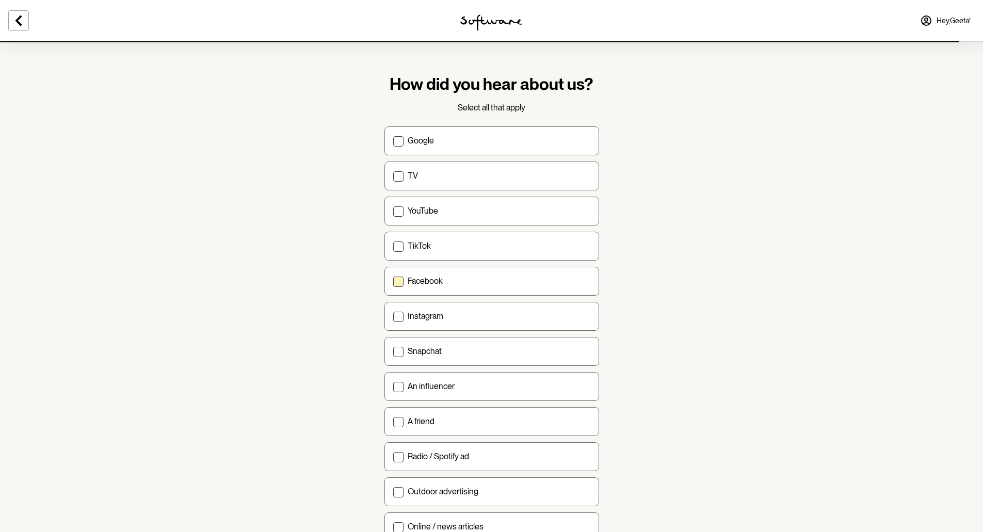
click at [498, 281] on div "Facebook" at bounding box center [498, 281] width 183 height 10
click at [393, 281] on input "Facebook" at bounding box center [392, 281] width 1 height 1
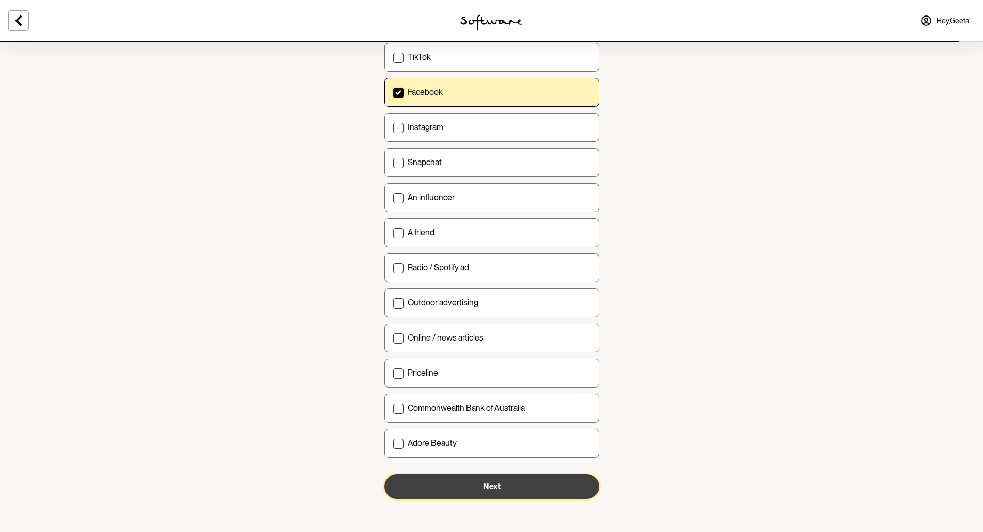
click at [522, 489] on button "Next" at bounding box center [491, 486] width 215 height 25
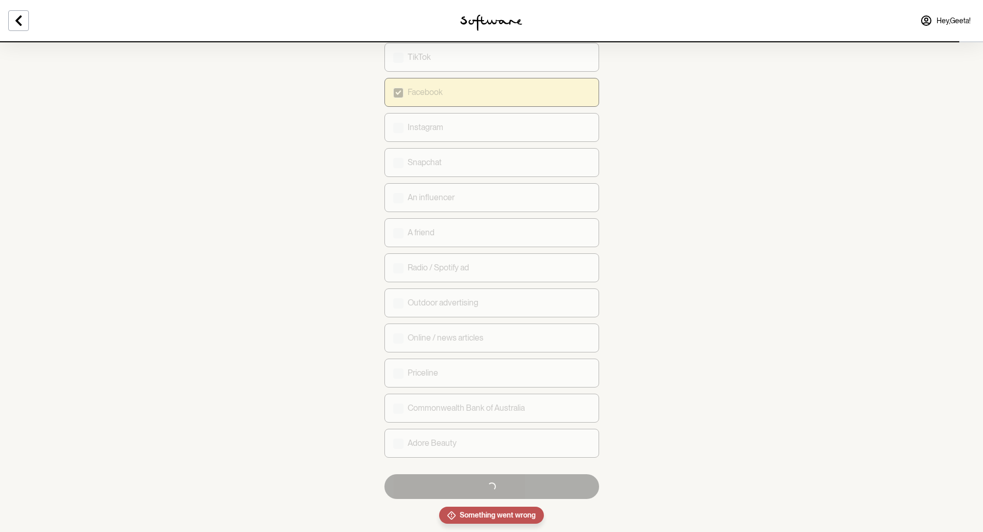
checkbox input "true"
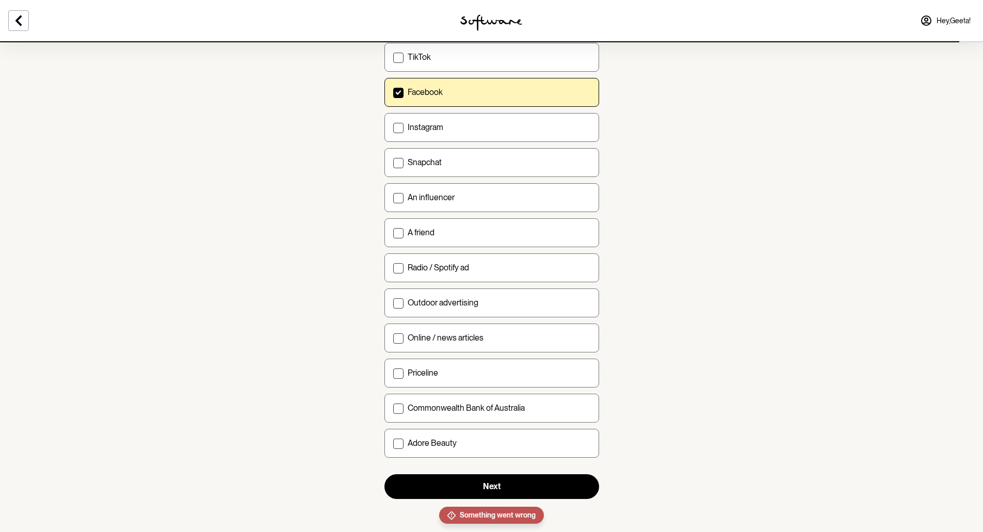
click at [943, 19] on span "Hey, Geeta !" at bounding box center [953, 21] width 34 height 9
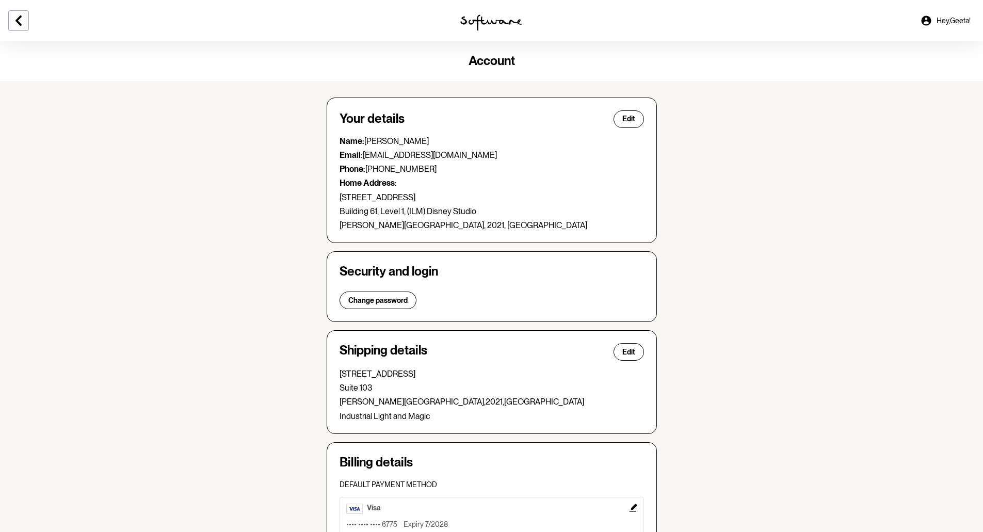
click at [508, 25] on img at bounding box center [491, 22] width 62 height 17
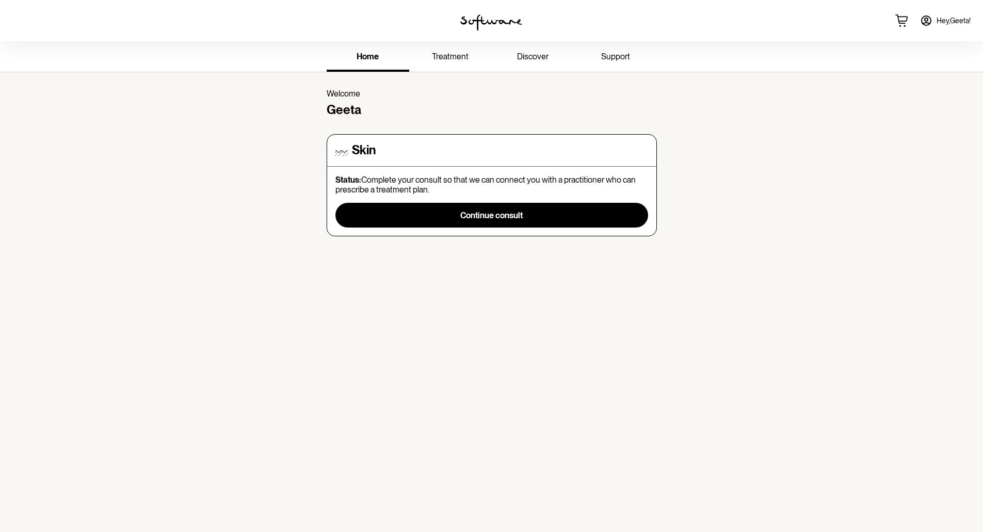
click at [611, 50] on link "support" at bounding box center [615, 57] width 83 height 28
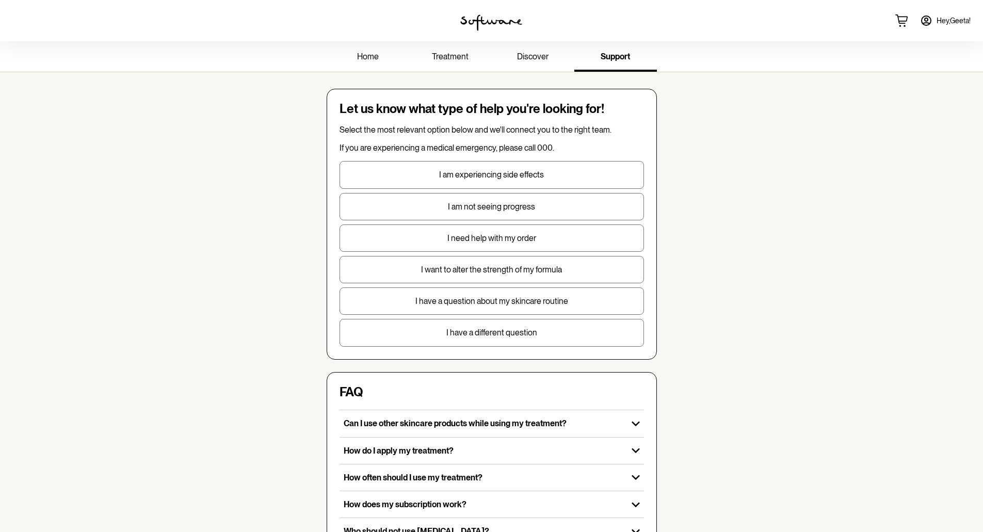
click at [536, 270] on p "I want to alter the strength of my formula" at bounding box center [491, 270] width 303 height 10
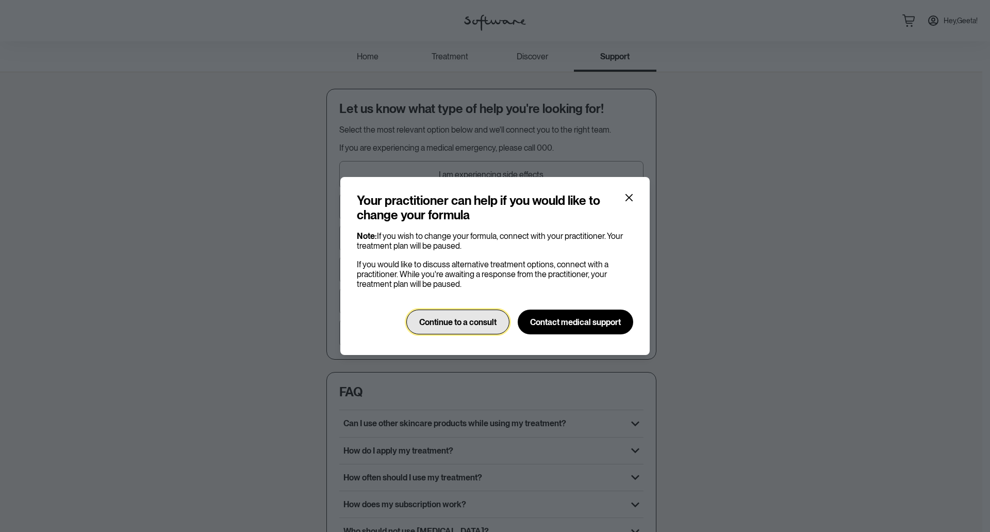
click at [456, 319] on span "Continue to a consult" at bounding box center [457, 322] width 77 height 10
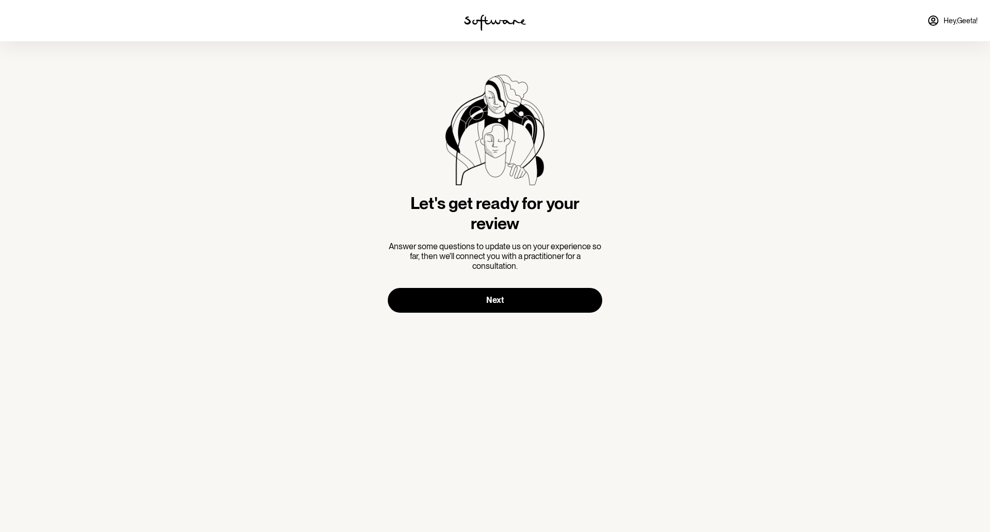
click at [947, 19] on span "Hey, Geeta !" at bounding box center [961, 21] width 34 height 9
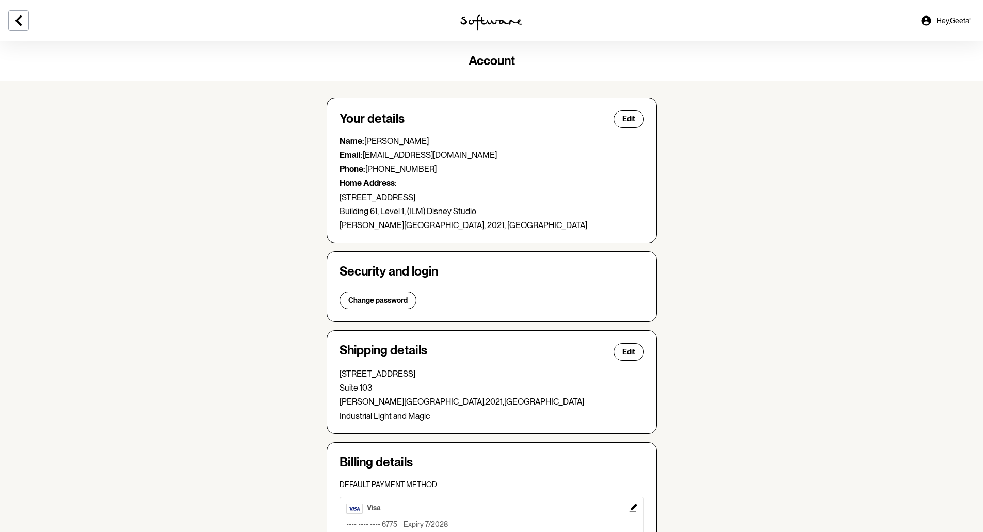
click at [513, 20] on img at bounding box center [491, 22] width 62 height 17
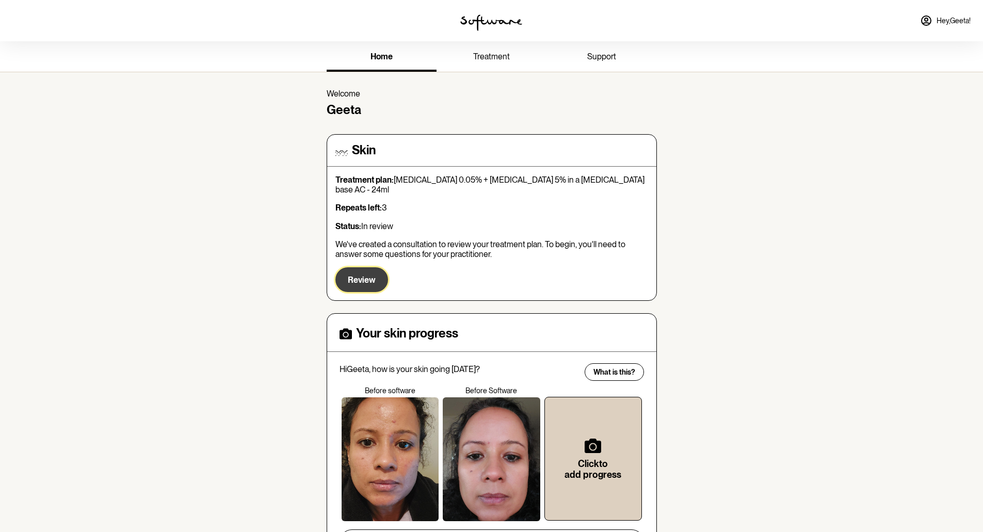
click at [379, 273] on button "Review" at bounding box center [361, 279] width 53 height 25
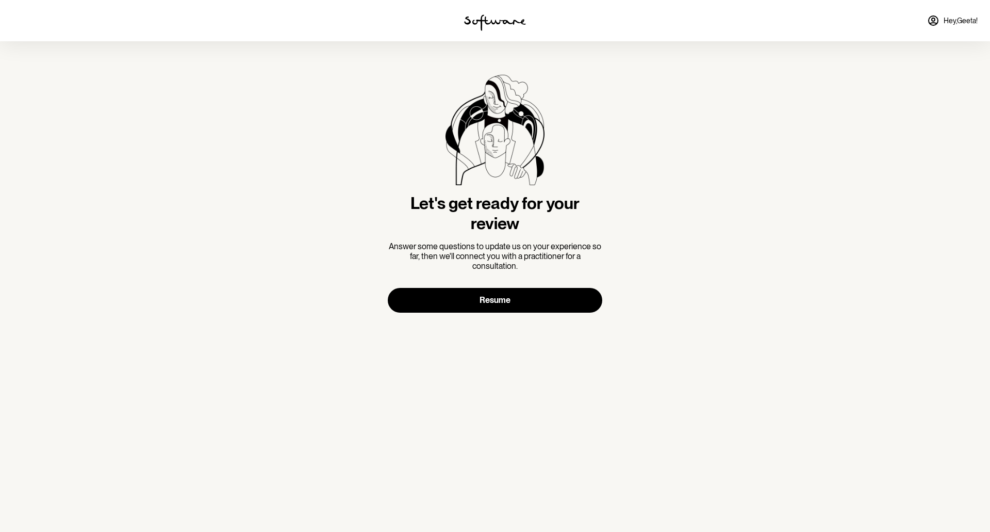
click at [966, 18] on span "Hey, Geeta !" at bounding box center [961, 21] width 34 height 9
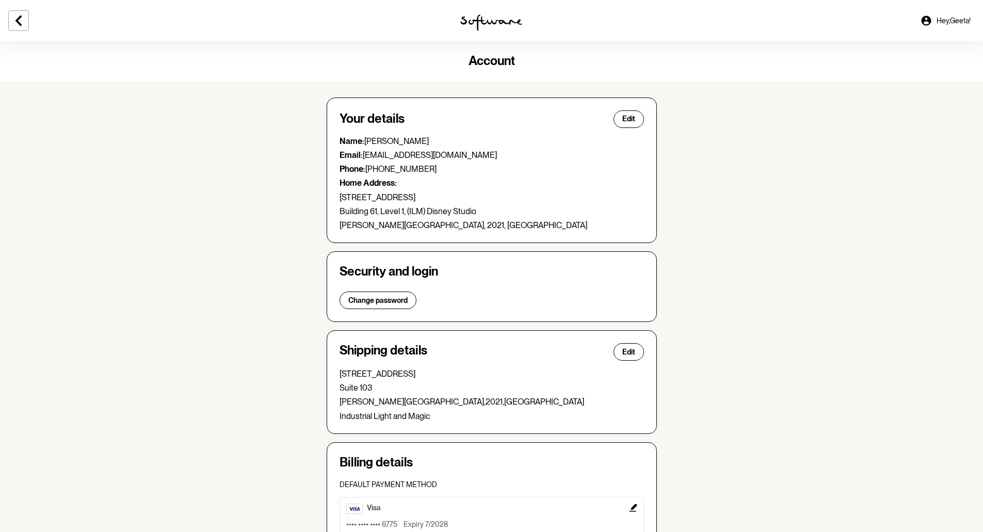
click at [499, 10] on div at bounding box center [492, 20] width 328 height 41
click at [497, 23] on img at bounding box center [491, 22] width 62 height 17
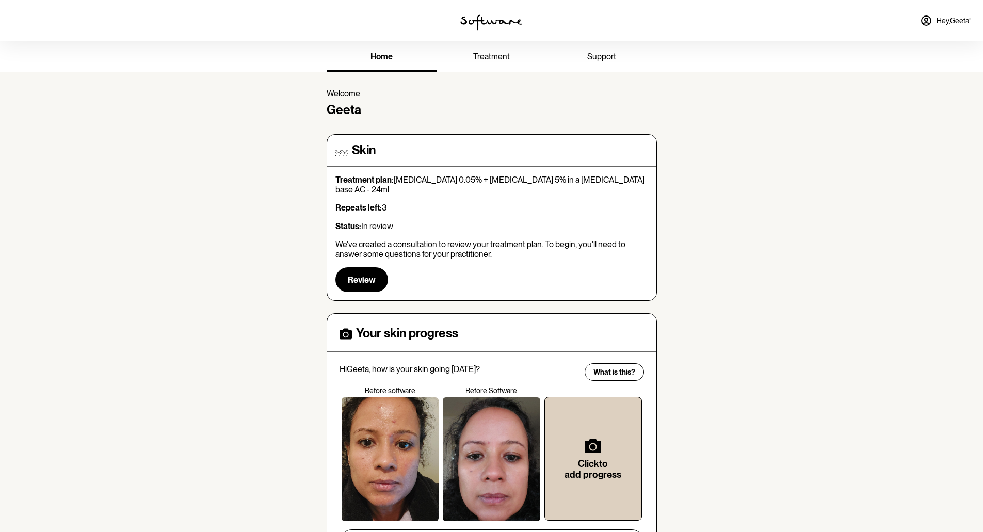
click at [608, 56] on span "support" at bounding box center [601, 57] width 29 height 10
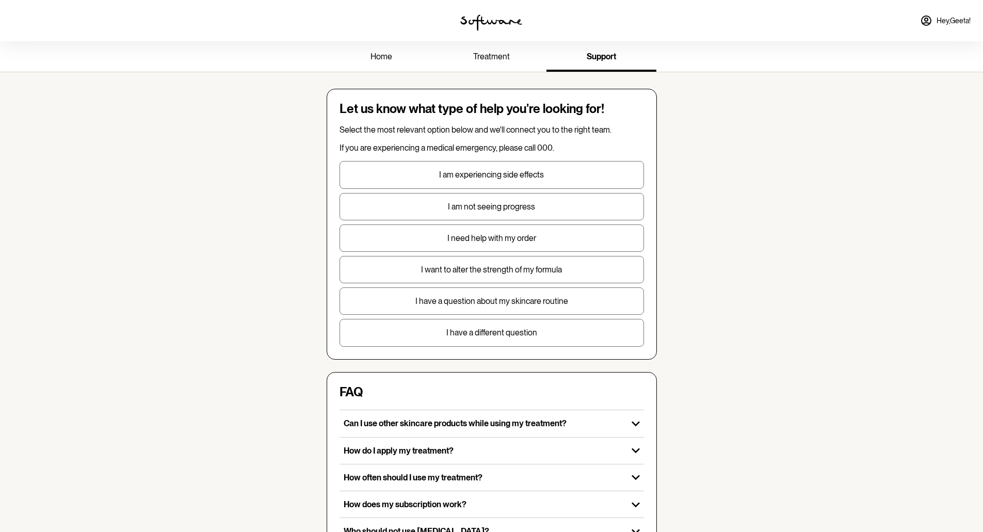
click at [515, 274] on p "I want to alter the strength of my formula" at bounding box center [491, 270] width 303 height 10
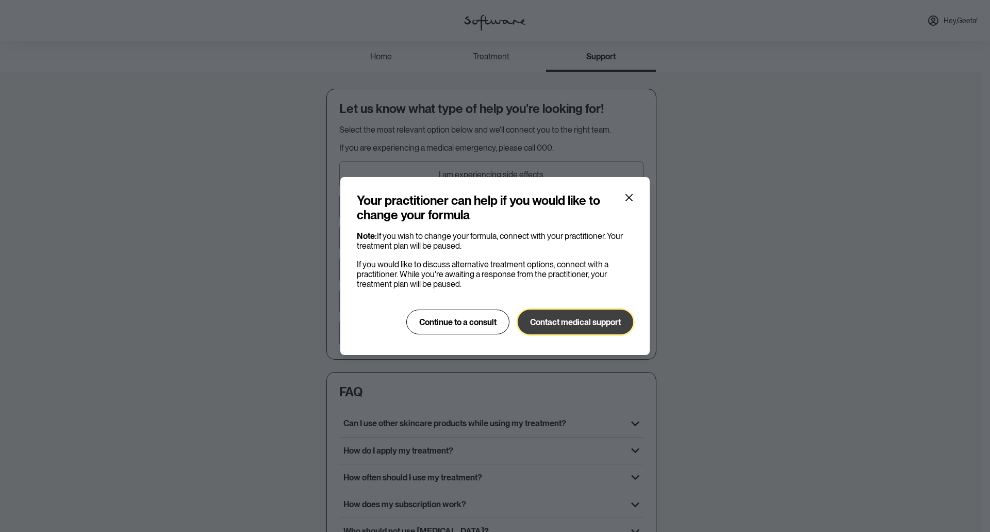
click at [593, 326] on span "Contact medical support" at bounding box center [575, 322] width 91 height 10
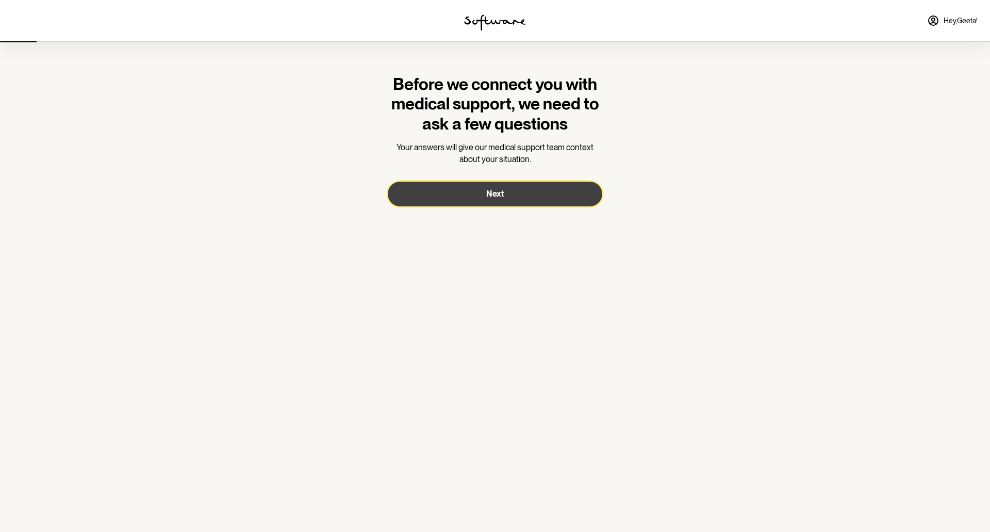
click at [516, 199] on button "Next" at bounding box center [495, 194] width 215 height 25
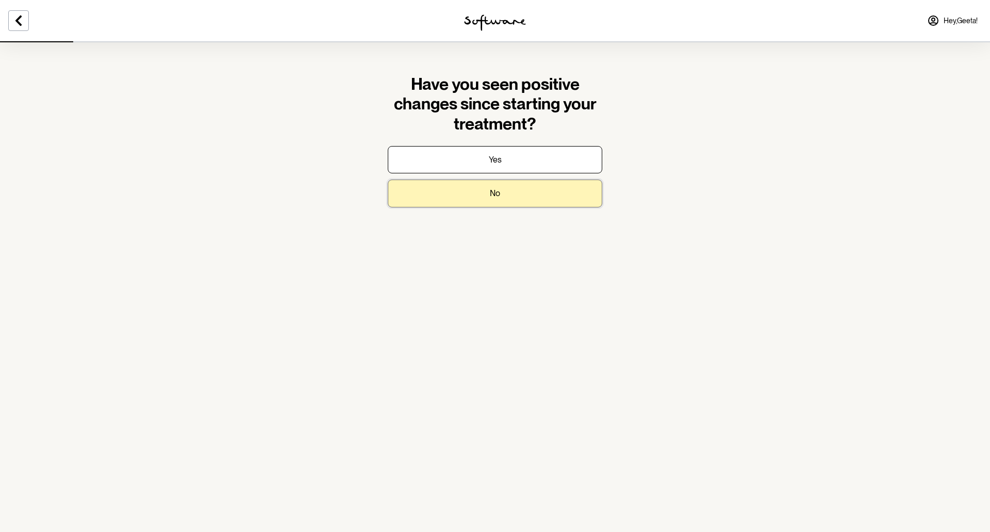
click at [522, 198] on button "No" at bounding box center [495, 192] width 215 height 27
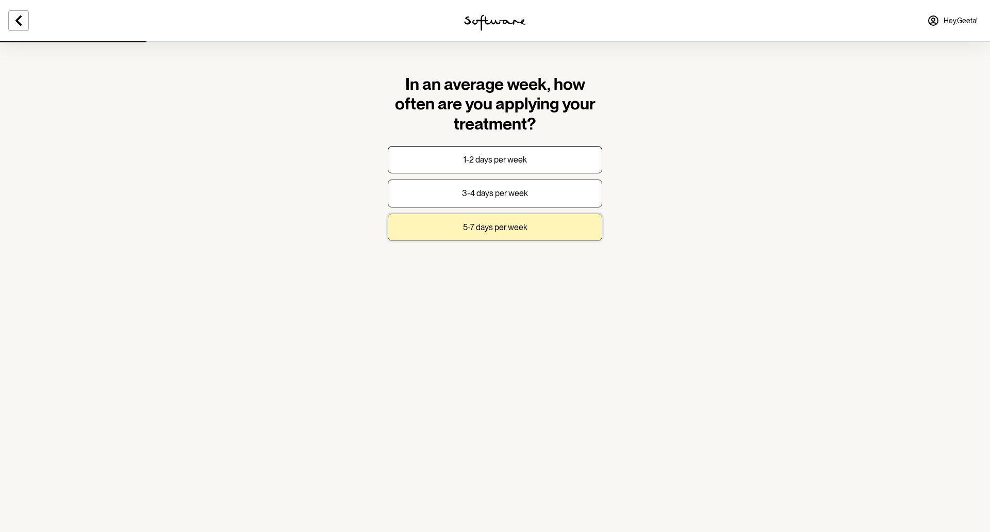
click at [543, 226] on button "5-7 days per week" at bounding box center [495, 227] width 215 height 27
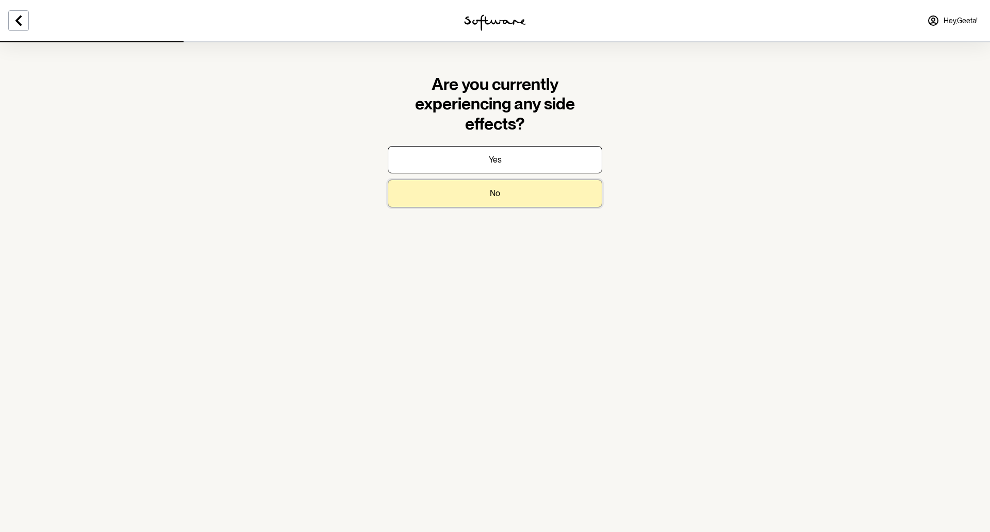
click at [545, 203] on button "No" at bounding box center [495, 192] width 215 height 27
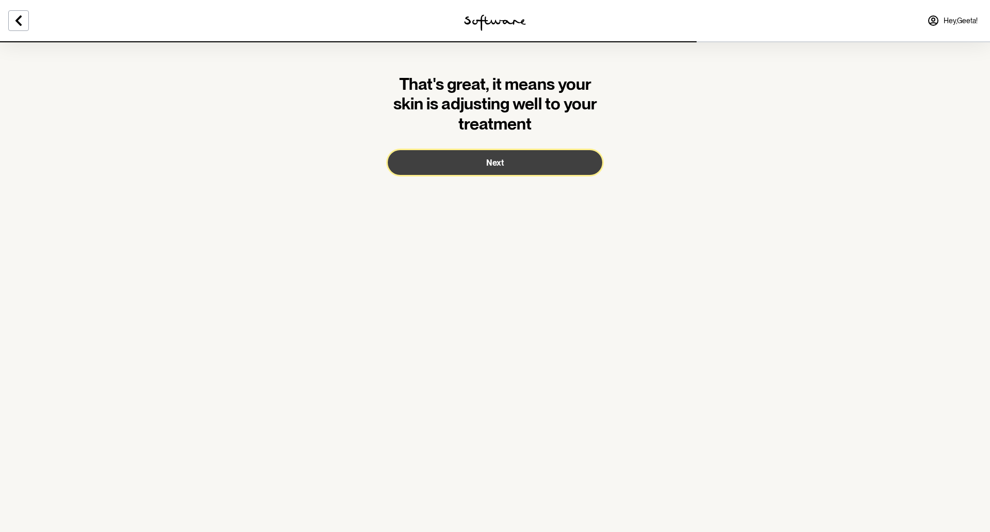
click at [576, 173] on button "Next" at bounding box center [495, 162] width 215 height 25
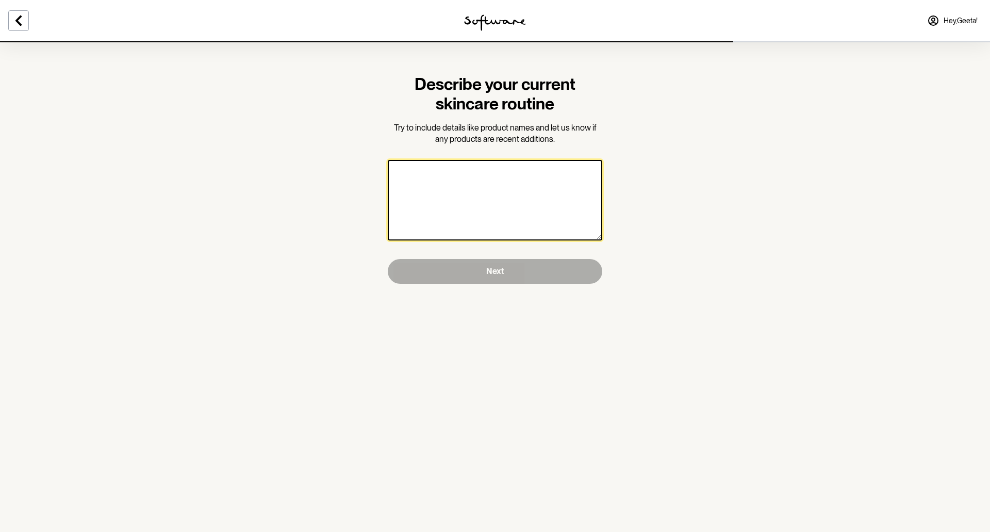
click at [462, 193] on textarea at bounding box center [495, 200] width 215 height 80
paste textarea "Tretenoin [MEDICAL_DATA] [MEDICAL_DATA] 0.05/5% From Software"
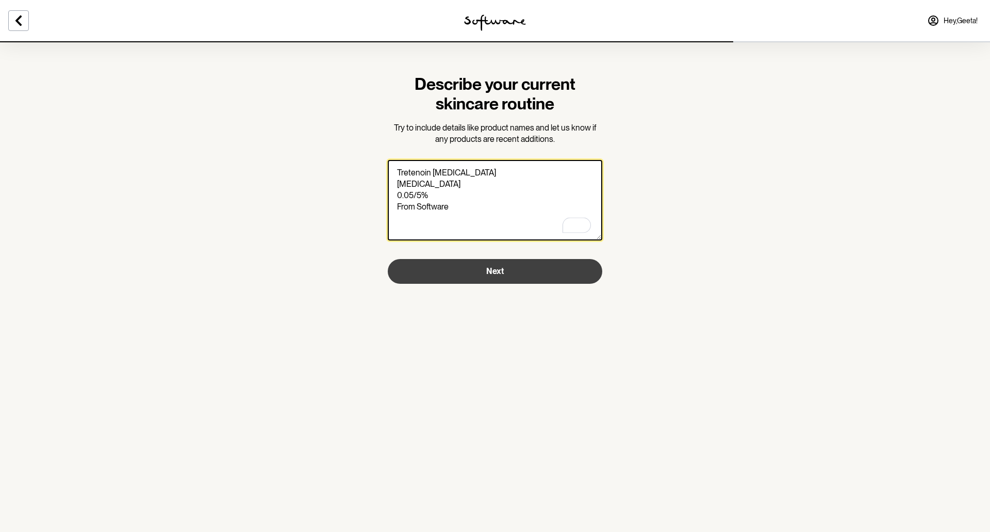
type textarea "Tretenoin [MEDICAL_DATA] [MEDICAL_DATA] 0.05/5% From Software"
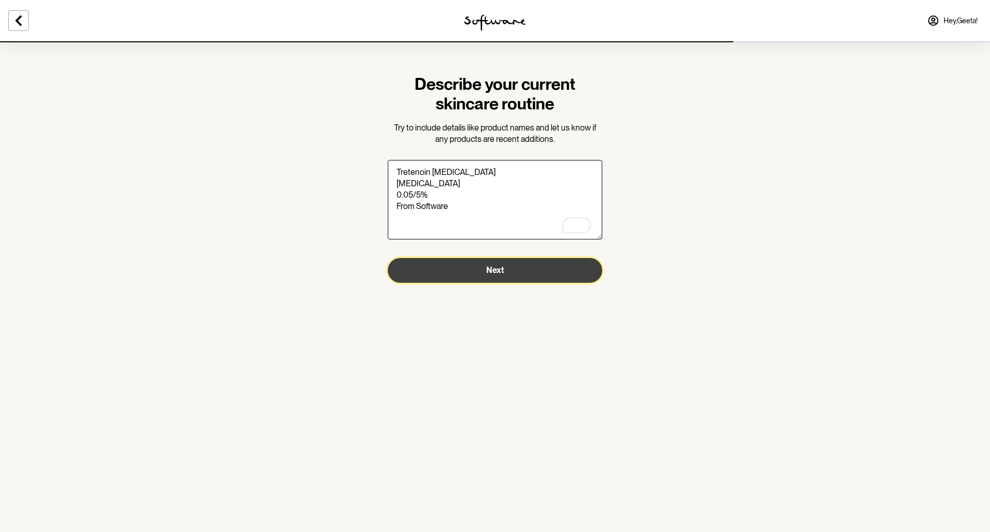
click at [513, 267] on button "Next" at bounding box center [495, 270] width 215 height 25
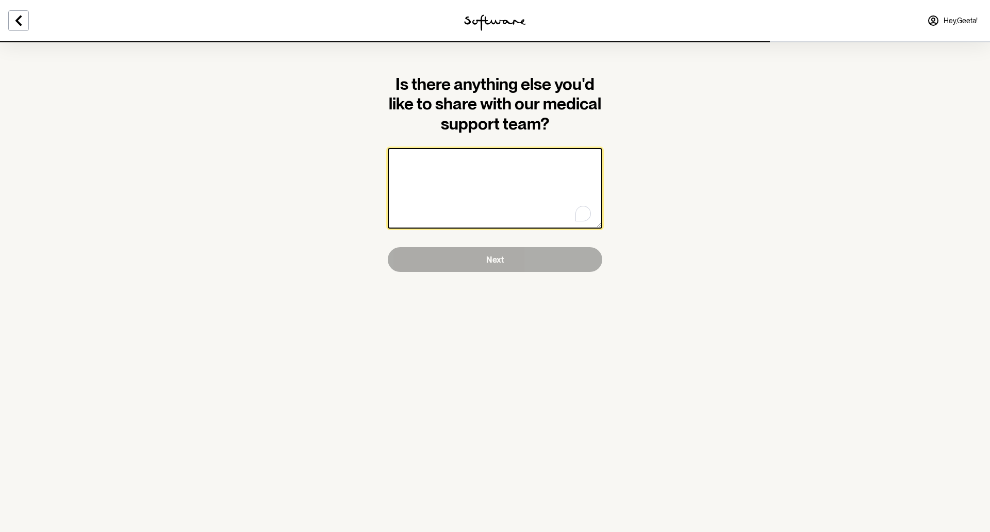
click at [412, 170] on textarea "To enrich screen reader interactions, please activate Accessibility in Grammarl…" at bounding box center [495, 188] width 215 height 80
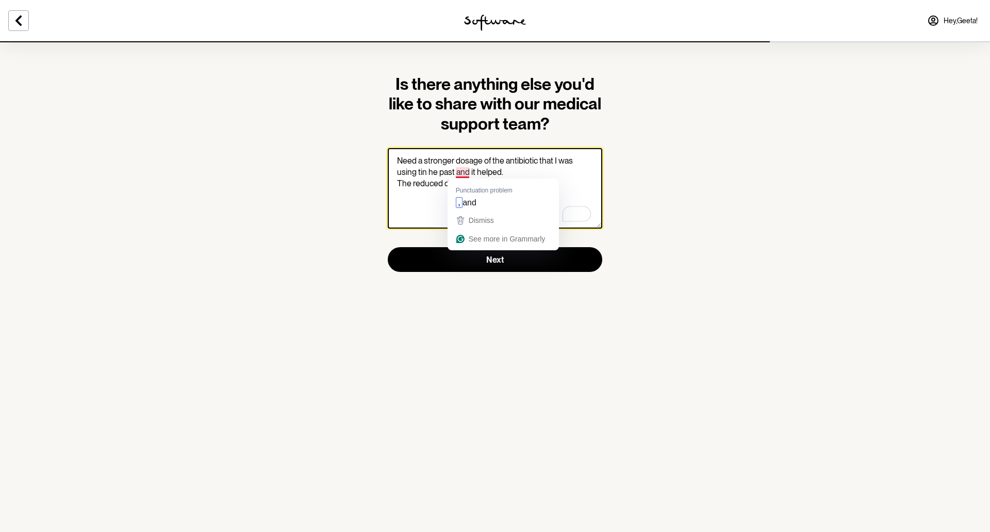
click at [464, 172] on textarea "Need a stronger dosage of the antibiotic that I was using tin he past and it he…" at bounding box center [495, 188] width 215 height 80
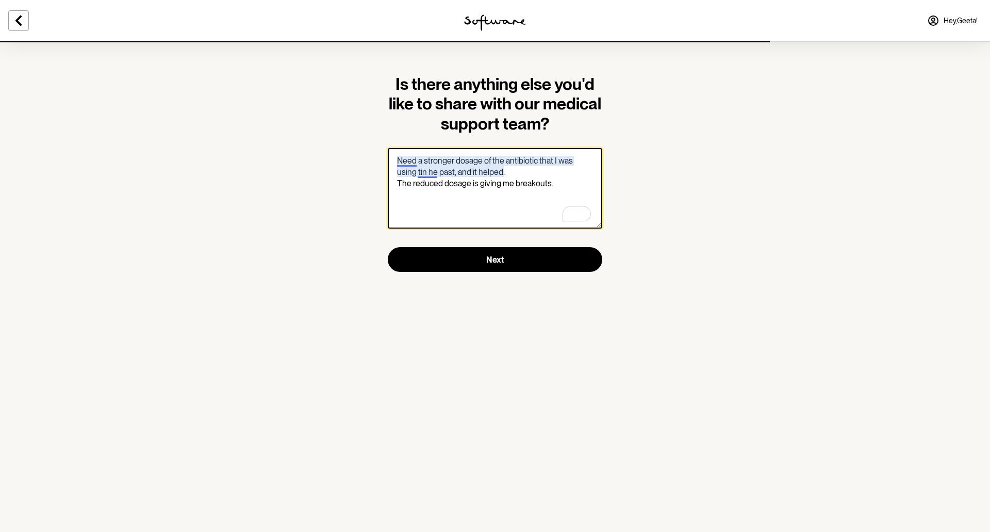
click at [397, 160] on textarea "Need a stronger dosage of the antibiotic that I was using tin he past, and it h…" at bounding box center [495, 188] width 215 height 80
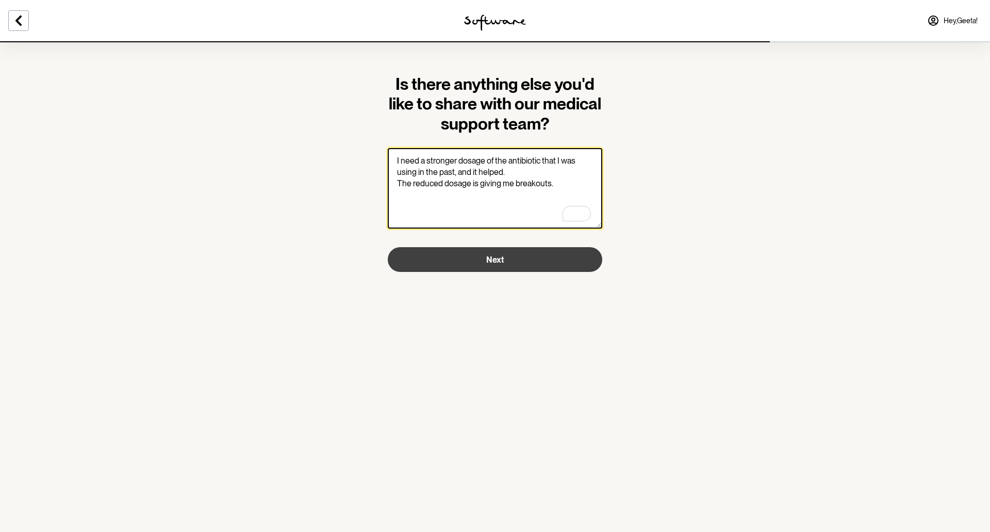
type textarea "I need a stronger dosage of the antibiotic that I was using in the past, and it…"
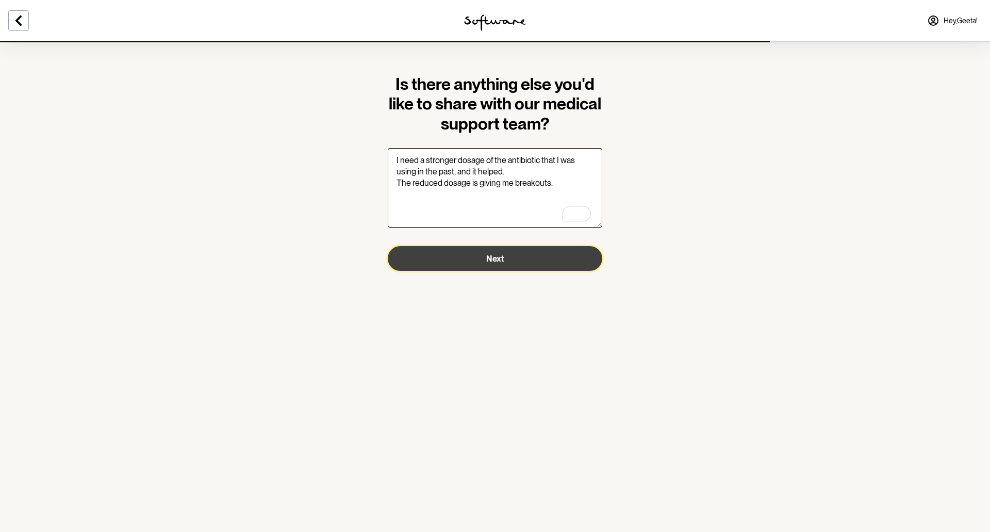
click at [502, 258] on span "Next" at bounding box center [495, 259] width 18 height 10
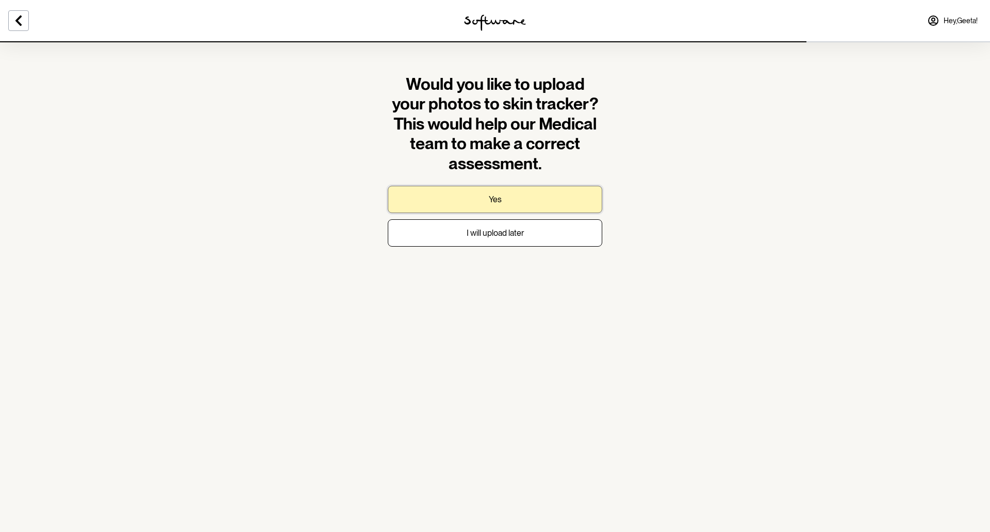
click at [502, 200] on button "Yes" at bounding box center [495, 199] width 215 height 27
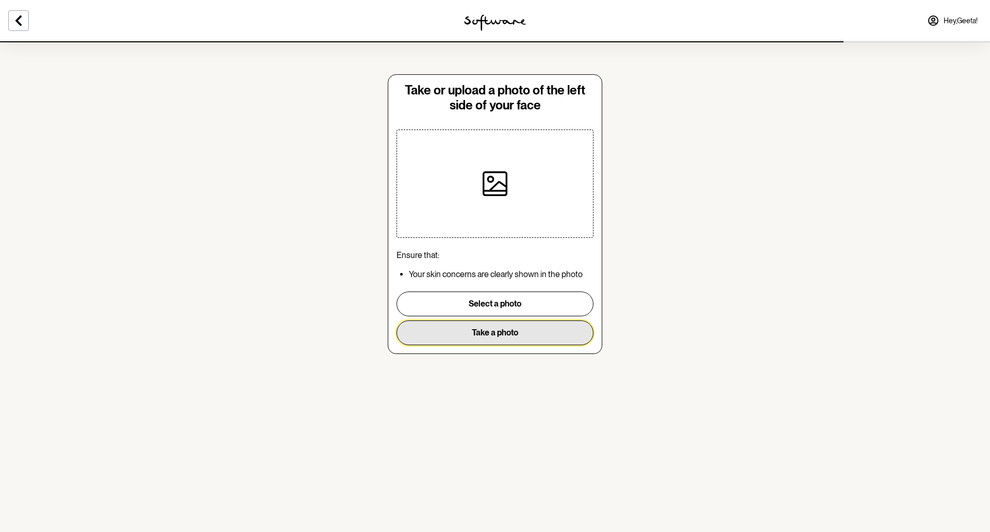
click at [519, 334] on button "Take a photo" at bounding box center [495, 332] width 197 height 25
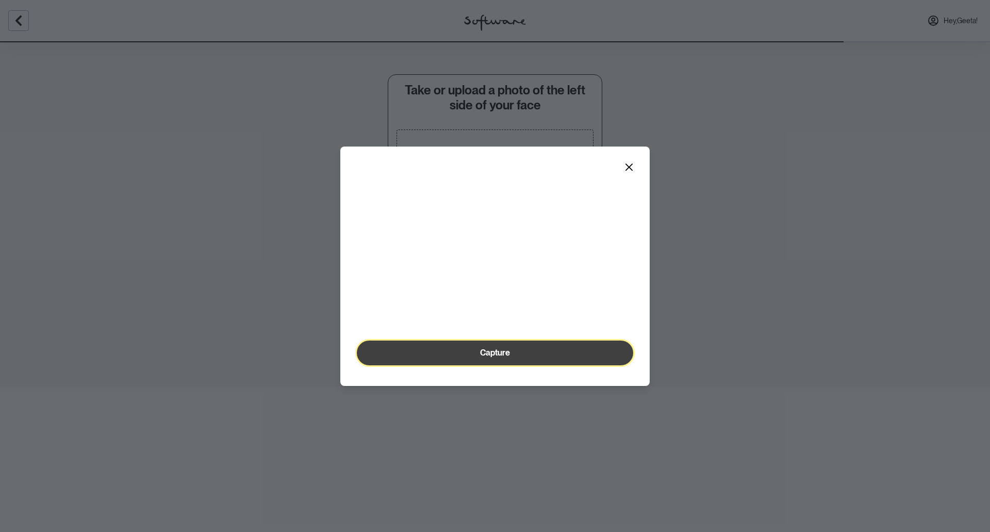
click at [501, 357] on span "Capture" at bounding box center [495, 353] width 30 height 10
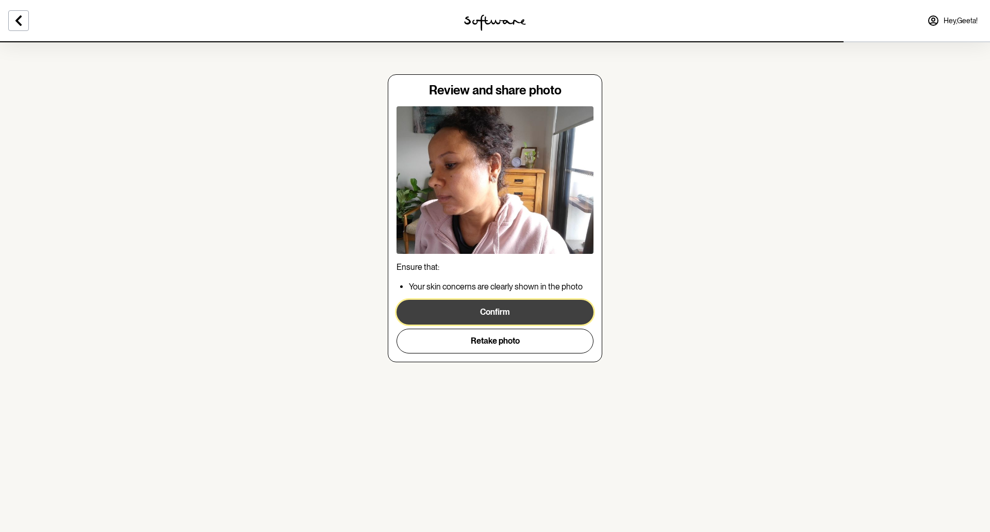
click at [521, 315] on button "Confirm" at bounding box center [495, 312] width 197 height 25
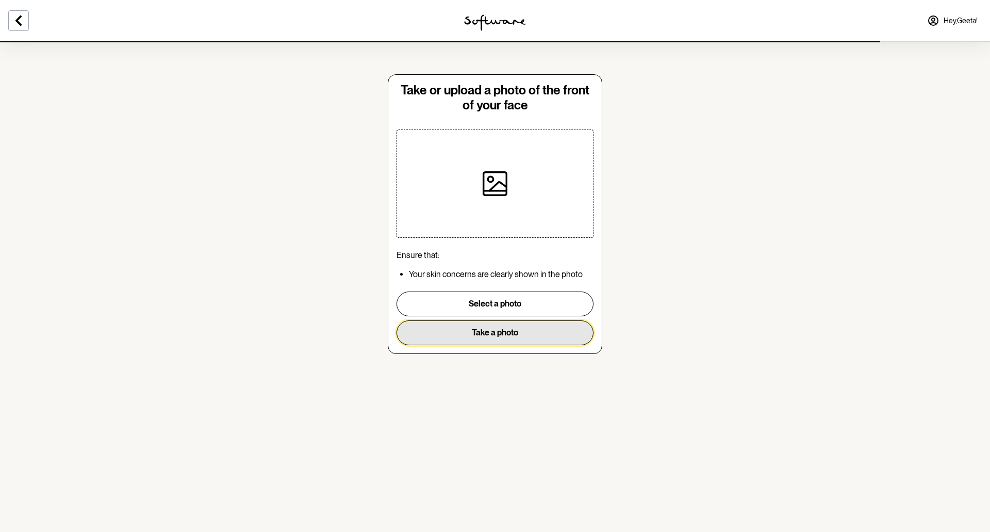
click at [525, 333] on button "Take a photo" at bounding box center [495, 332] width 197 height 25
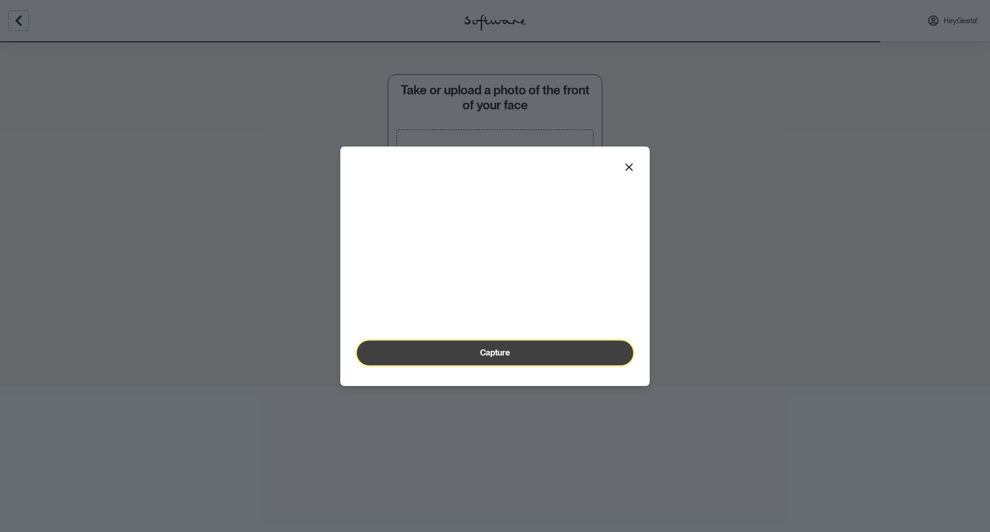
click at [506, 357] on span "Capture" at bounding box center [495, 353] width 30 height 10
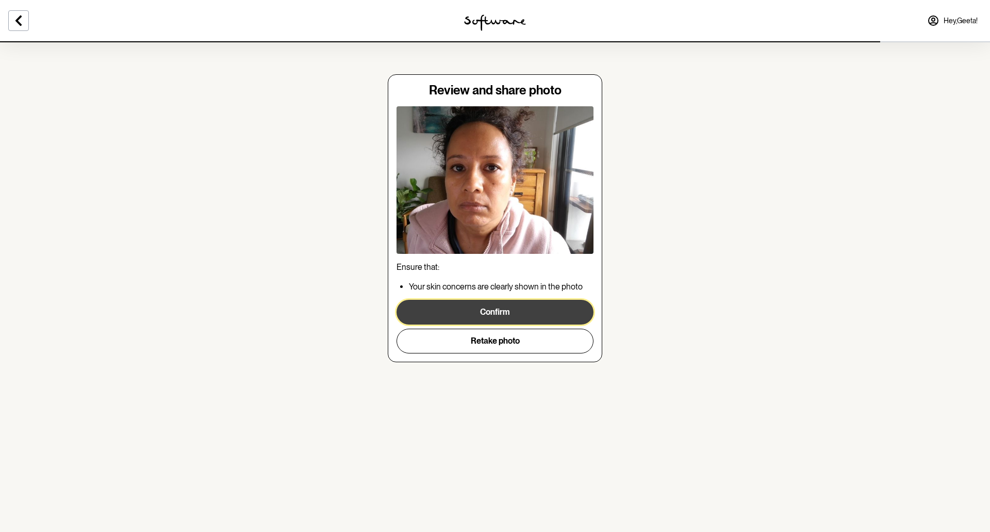
click at [508, 309] on button "Confirm" at bounding box center [495, 312] width 197 height 25
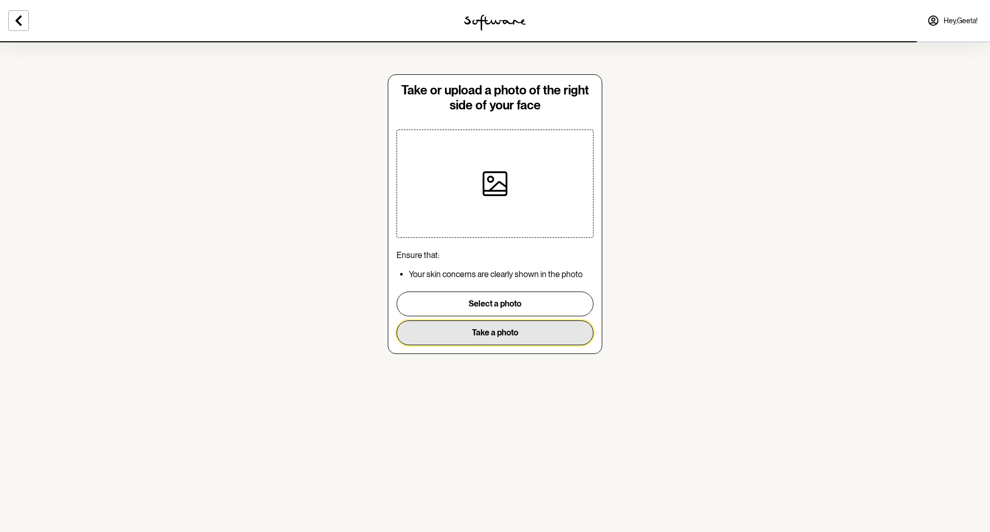
click at [525, 337] on button "Take a photo" at bounding box center [495, 332] width 197 height 25
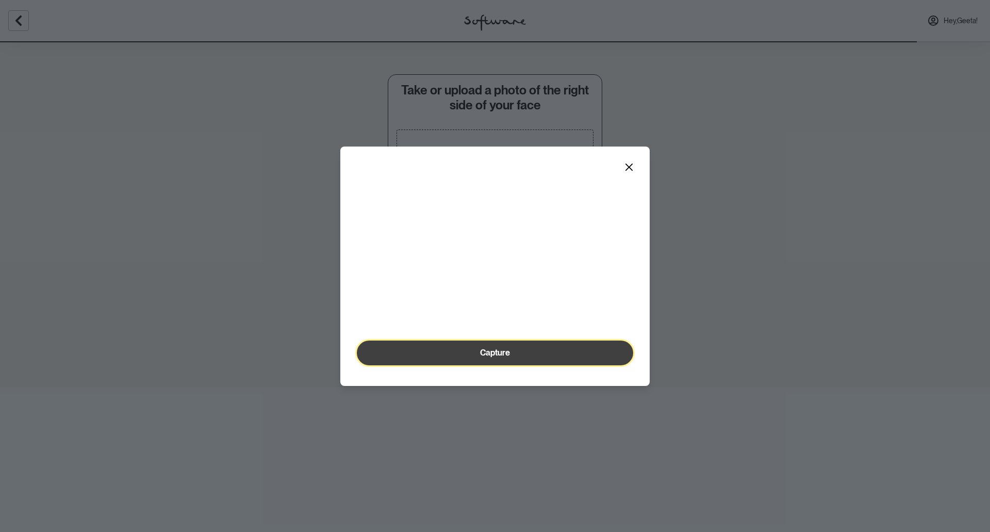
click at [489, 357] on span "Capture" at bounding box center [495, 353] width 30 height 10
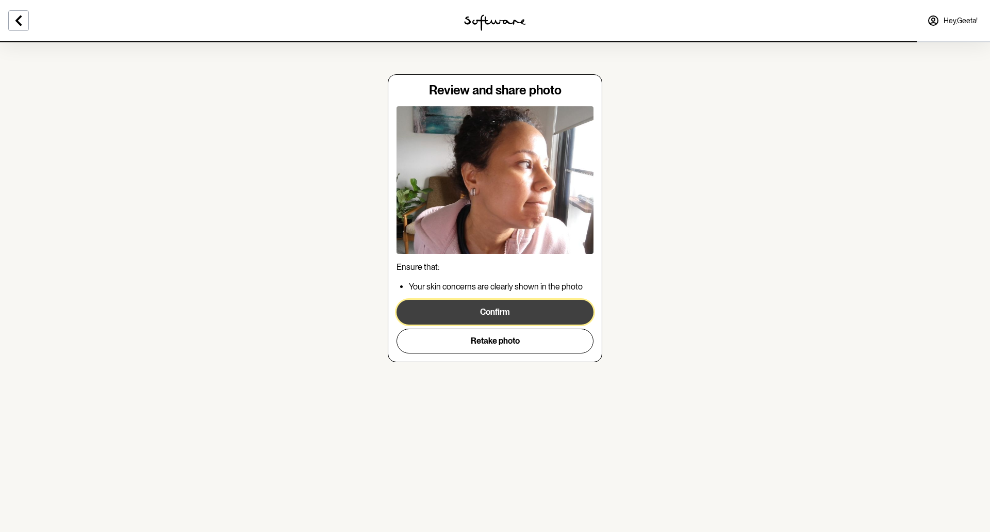
click at [500, 309] on button "Confirm" at bounding box center [495, 312] width 197 height 25
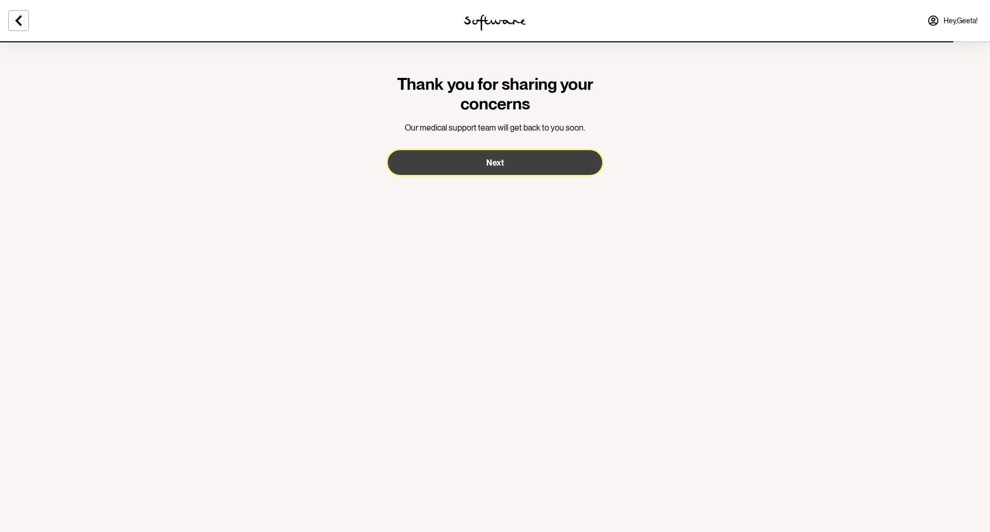
click at [503, 159] on span "Next" at bounding box center [495, 163] width 18 height 10
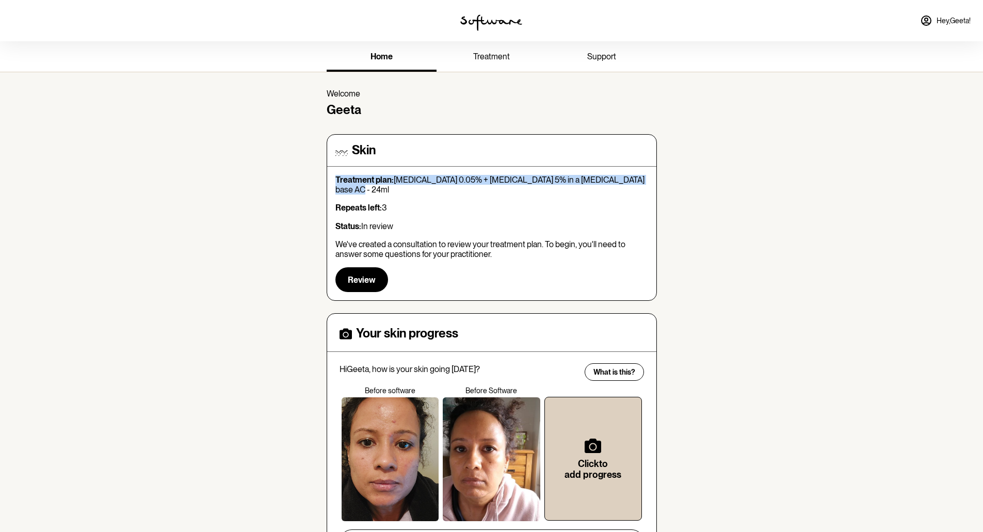
drag, startPoint x: 334, startPoint y: 179, endPoint x: 649, endPoint y: 179, distance: 314.6
click at [649, 179] on div "Skin Treatment plan: Tretinoin 0.05% + Niacinamide 5% in a Hyaluronic Acid base…" at bounding box center [491, 217] width 330 height 167
copy p "Treatment plan: Tretinoin 0.05% + Niacinamide 5% in a Hyaluronic Acid base AC -…"
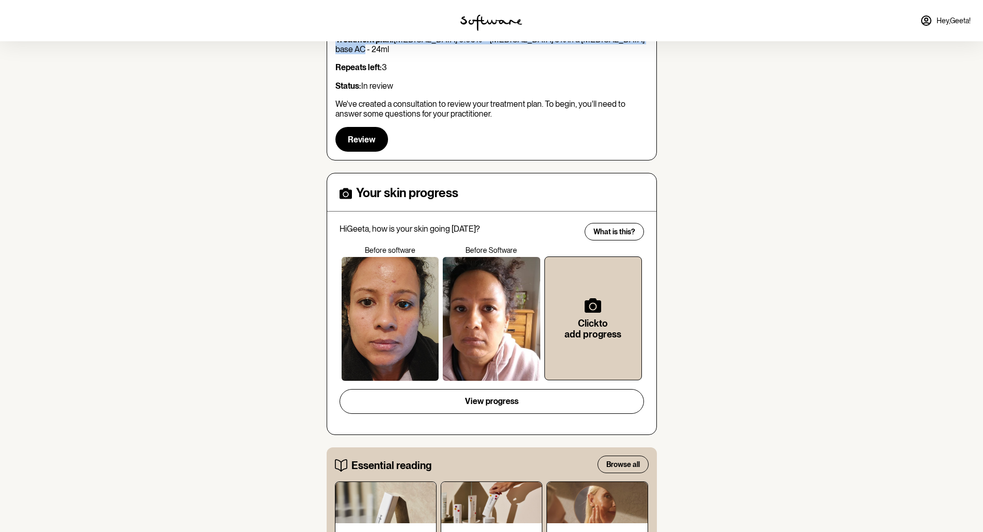
scroll to position [206, 0]
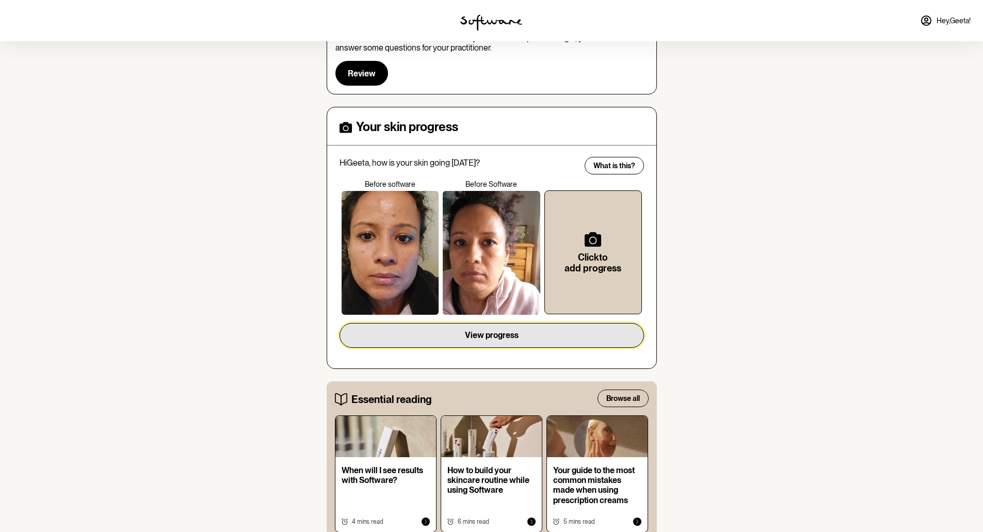
click at [593, 326] on button "View progress" at bounding box center [491, 335] width 304 height 25
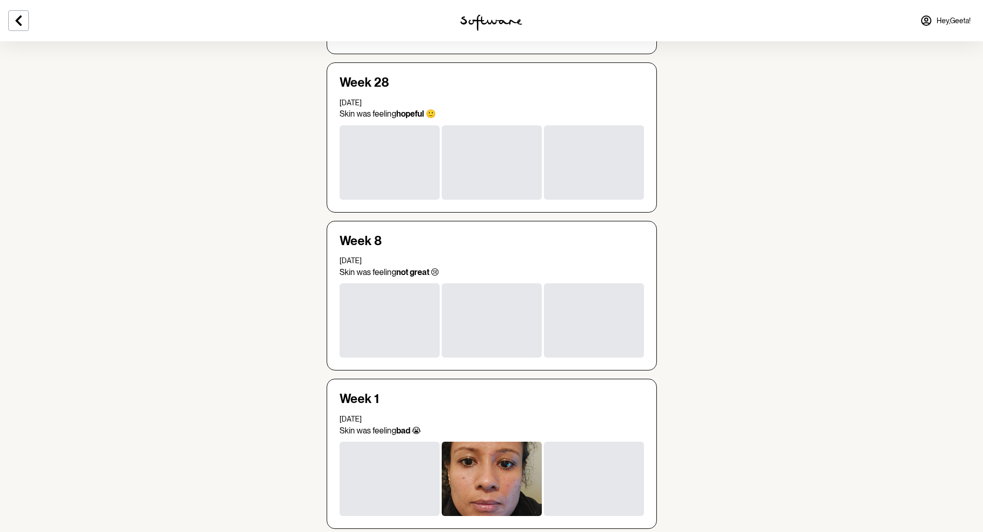
scroll to position [1682, 0]
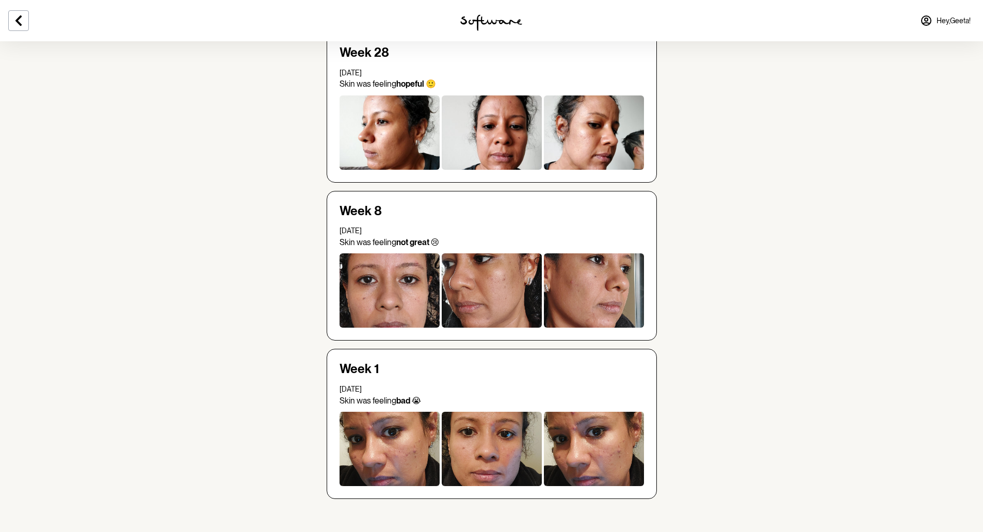
drag, startPoint x: 383, startPoint y: 387, endPoint x: 334, endPoint y: 388, distance: 49.0
click at [334, 388] on div "Week 1 17 May 2022 Skin was feeling bad 😭" at bounding box center [491, 424] width 330 height 150
click at [412, 448] on div at bounding box center [389, 449] width 100 height 74
drag, startPoint x: 340, startPoint y: 228, endPoint x: 374, endPoint y: 230, distance: 34.6
click at [362, 230] on span "07 Jul 2022" at bounding box center [350, 230] width 22 height 8
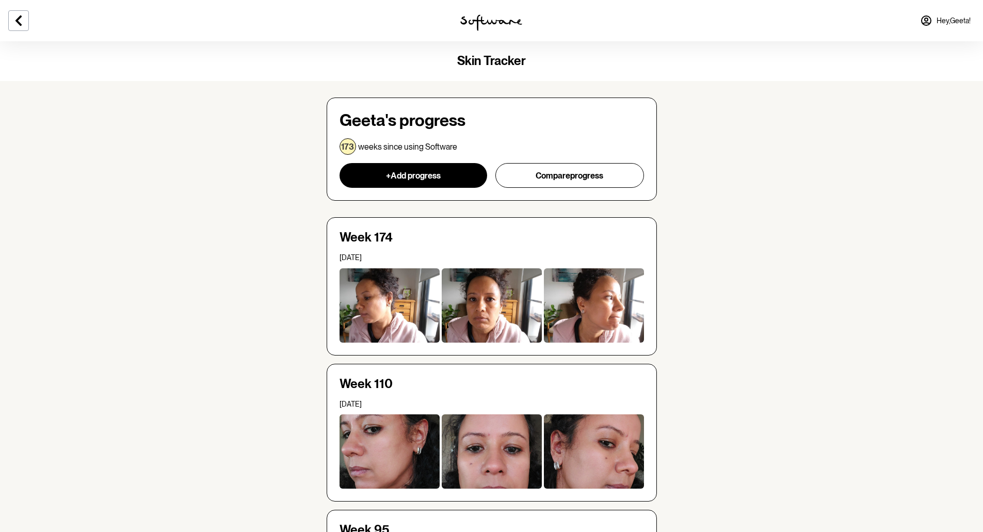
scroll to position [155, 0]
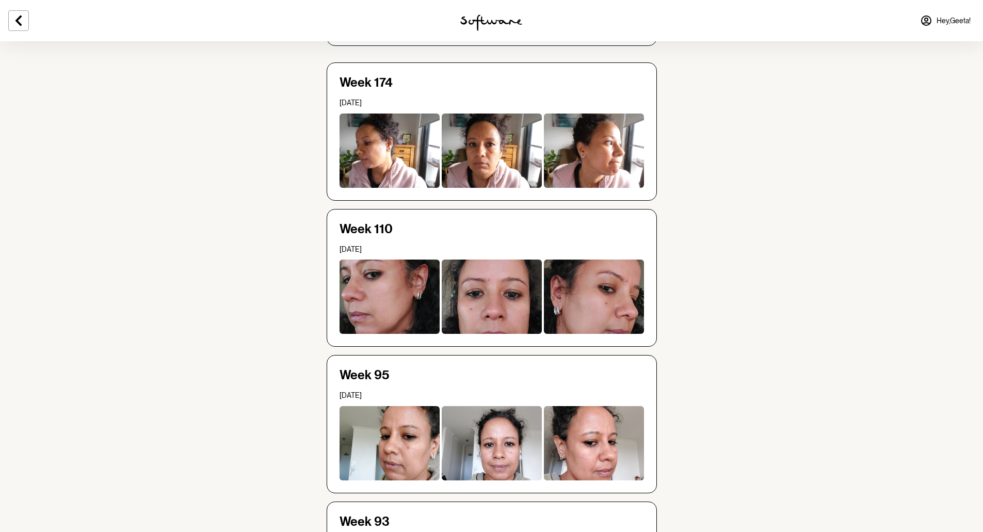
click at [502, 148] on div at bounding box center [491, 150] width 100 height 74
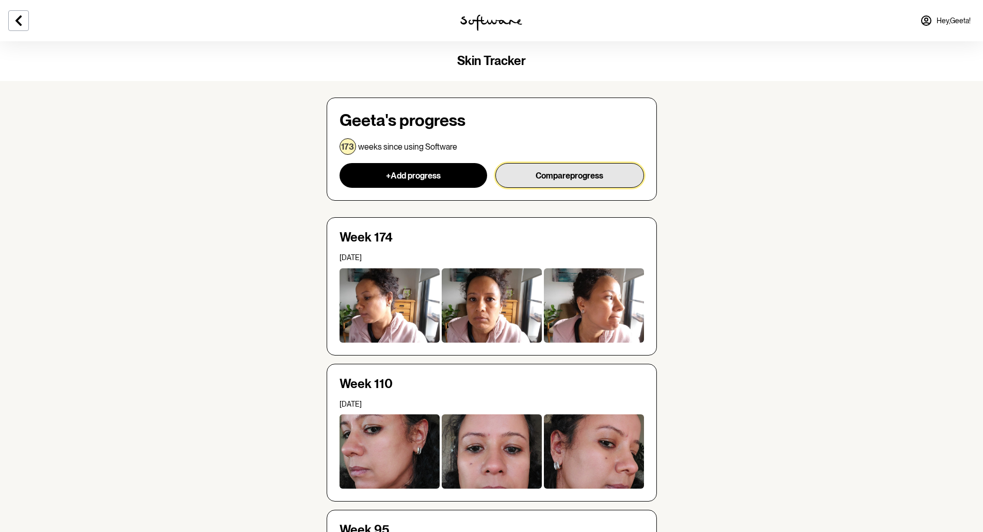
click at [588, 172] on span "progress" at bounding box center [586, 176] width 33 height 10
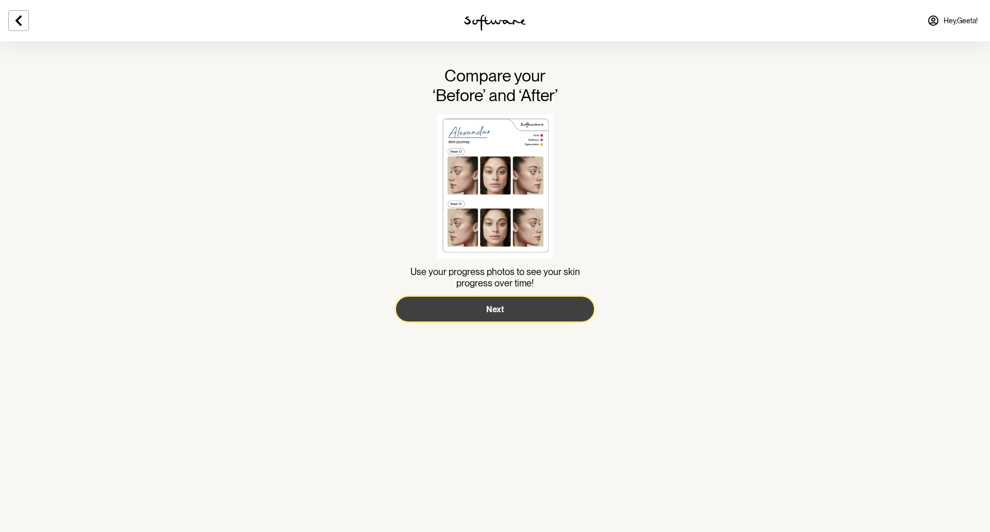
click at [505, 306] on button "Next" at bounding box center [495, 309] width 198 height 25
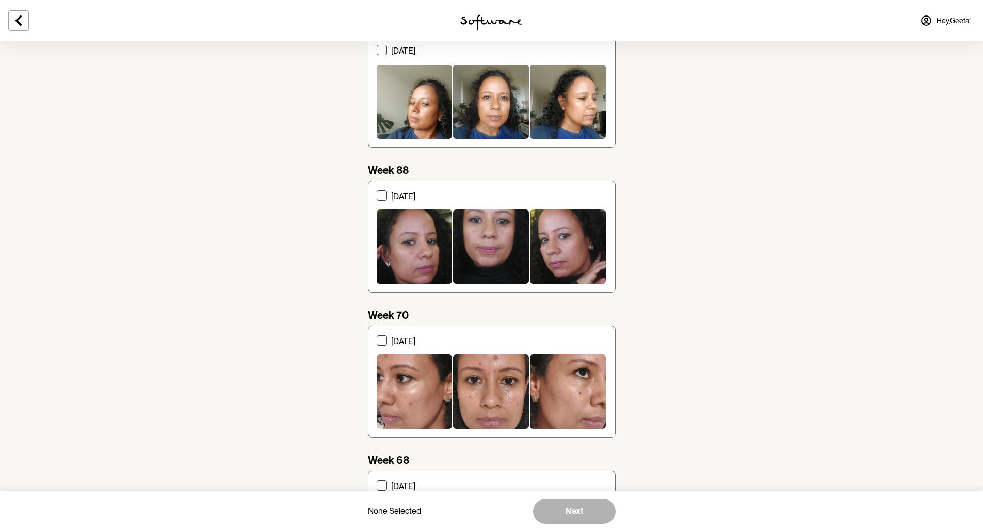
scroll to position [516, 0]
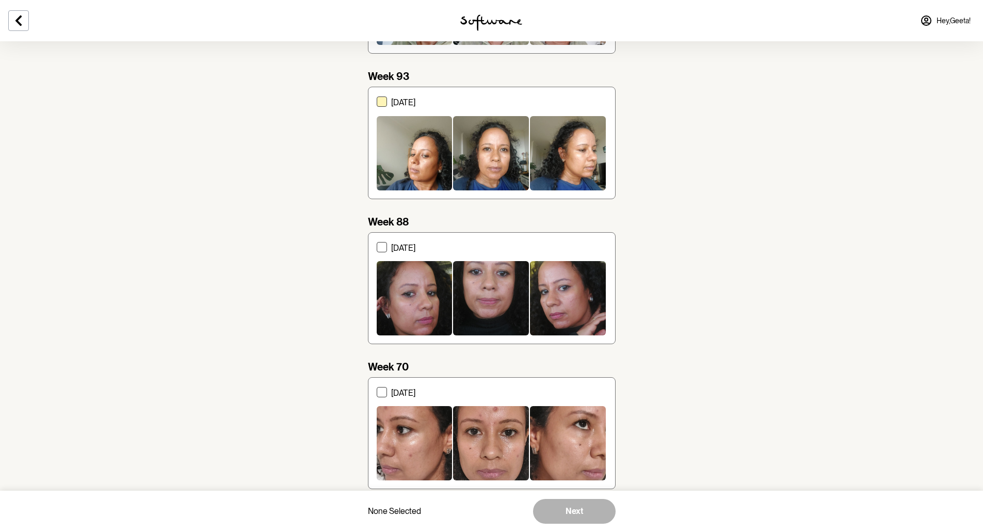
click at [378, 99] on span at bounding box center [382, 101] width 10 height 10
click at [377, 143] on input "21 February 2024" at bounding box center [376, 143] width 1 height 1
checkbox input "true"
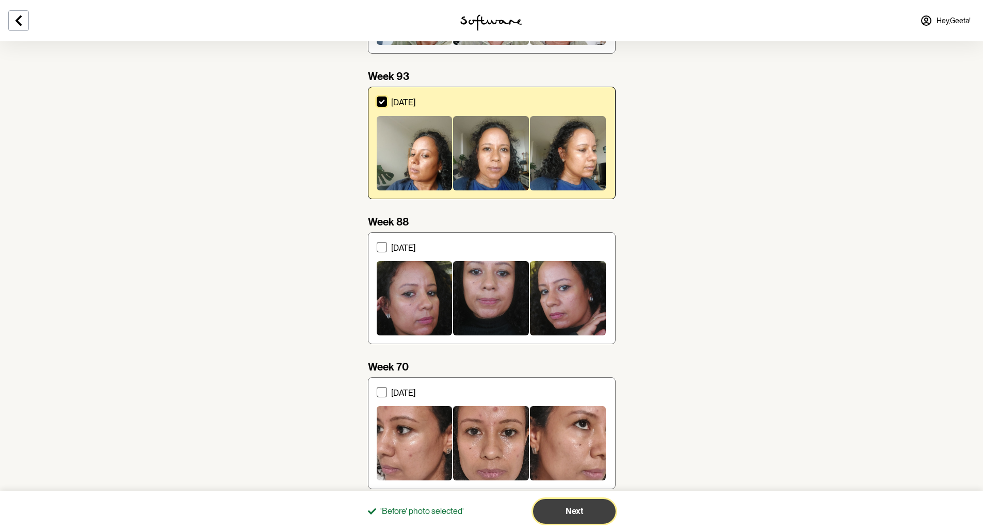
click at [576, 510] on span "Next" at bounding box center [574, 511] width 18 height 10
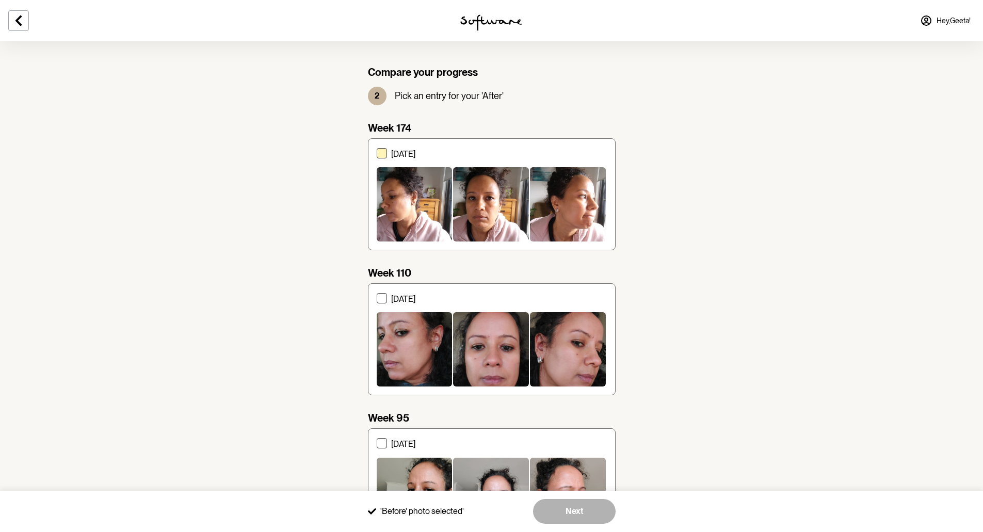
click at [383, 154] on span at bounding box center [382, 153] width 10 height 10
click at [377, 194] on input "11 September 2025" at bounding box center [376, 194] width 1 height 1
checkbox input "true"
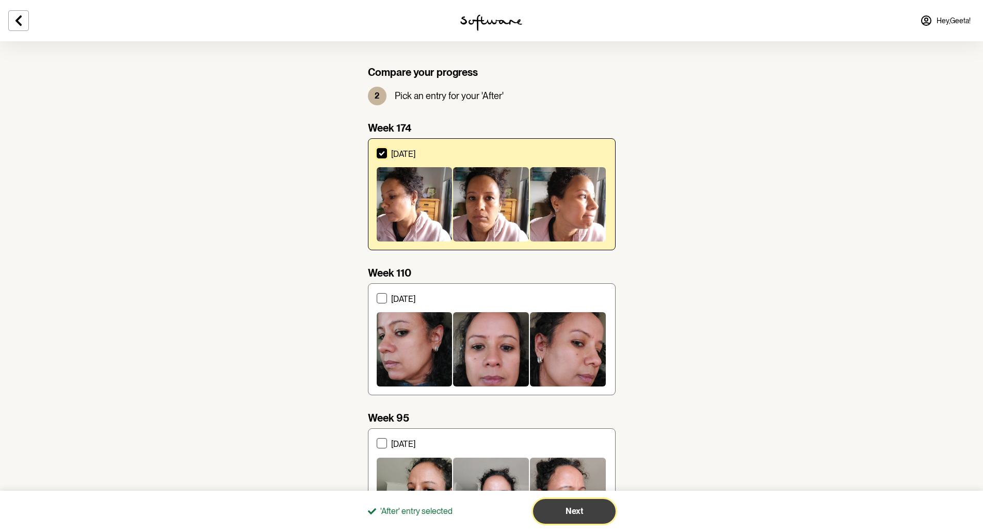
click at [595, 508] on button "Next" at bounding box center [574, 511] width 83 height 25
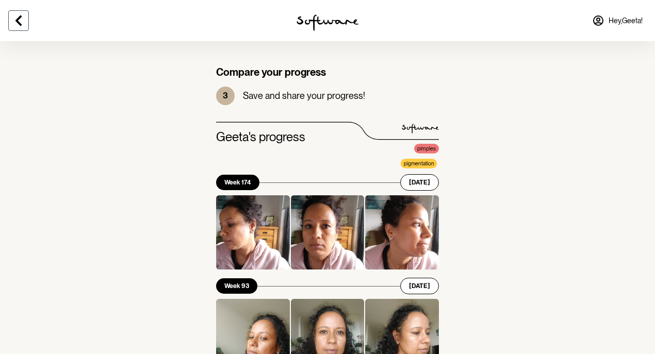
click at [22, 12] on button at bounding box center [18, 20] width 21 height 21
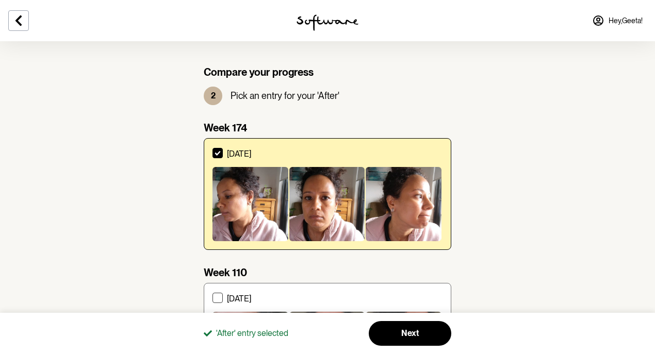
click at [328, 23] on img at bounding box center [328, 22] width 62 height 17
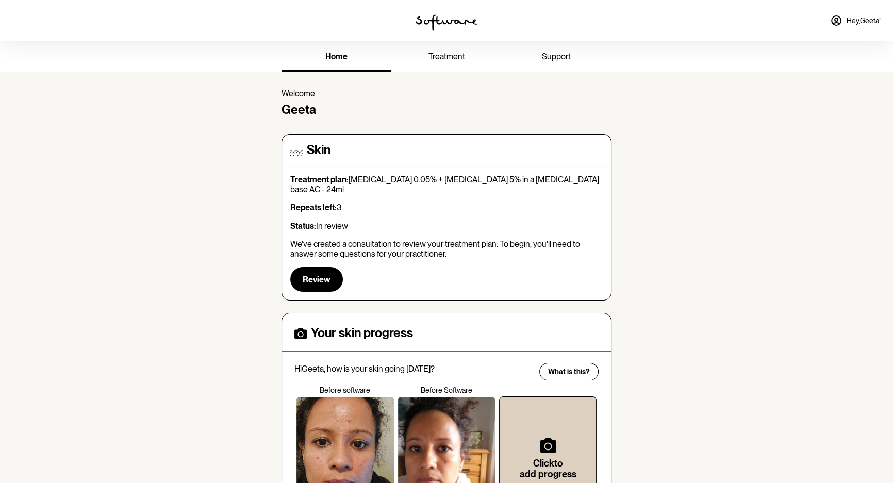
click at [448, 56] on span "treatment" at bounding box center [446, 57] width 37 height 10
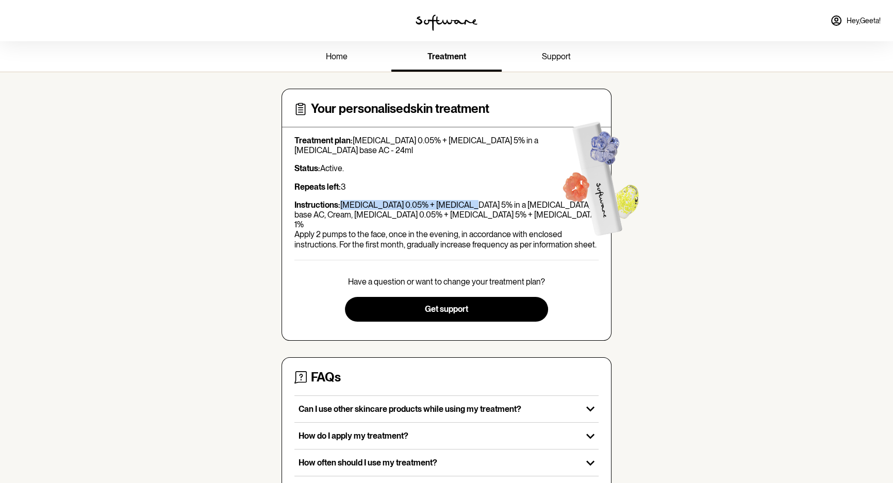
drag, startPoint x: 438, startPoint y: 203, endPoint x: 462, endPoint y: 201, distance: 23.8
click at [462, 201] on p "Instructions: Tretinoin 0.05% + Niacinamide 5% in a Hyaluronic Acid base AC, Cr…" at bounding box center [446, 225] width 304 height 50
